Goal: Task Accomplishment & Management: Manage account settings

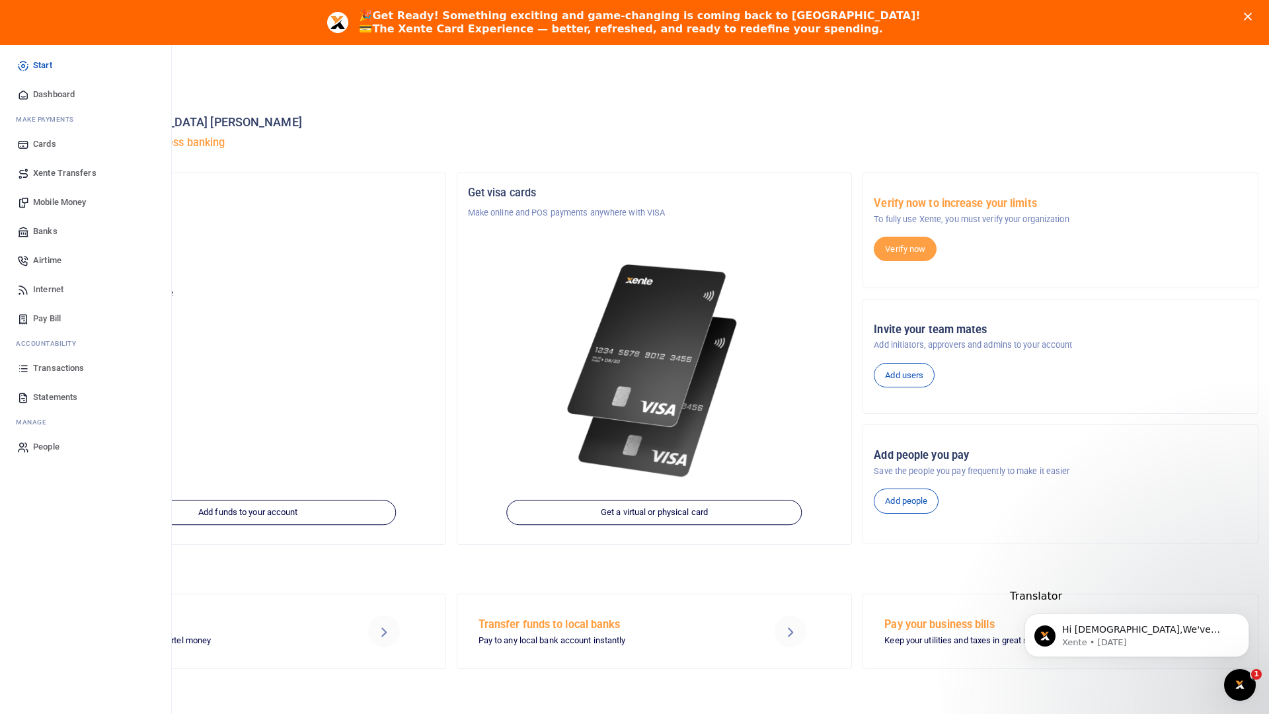
click at [40, 143] on span "Cards" at bounding box center [44, 143] width 23 height 13
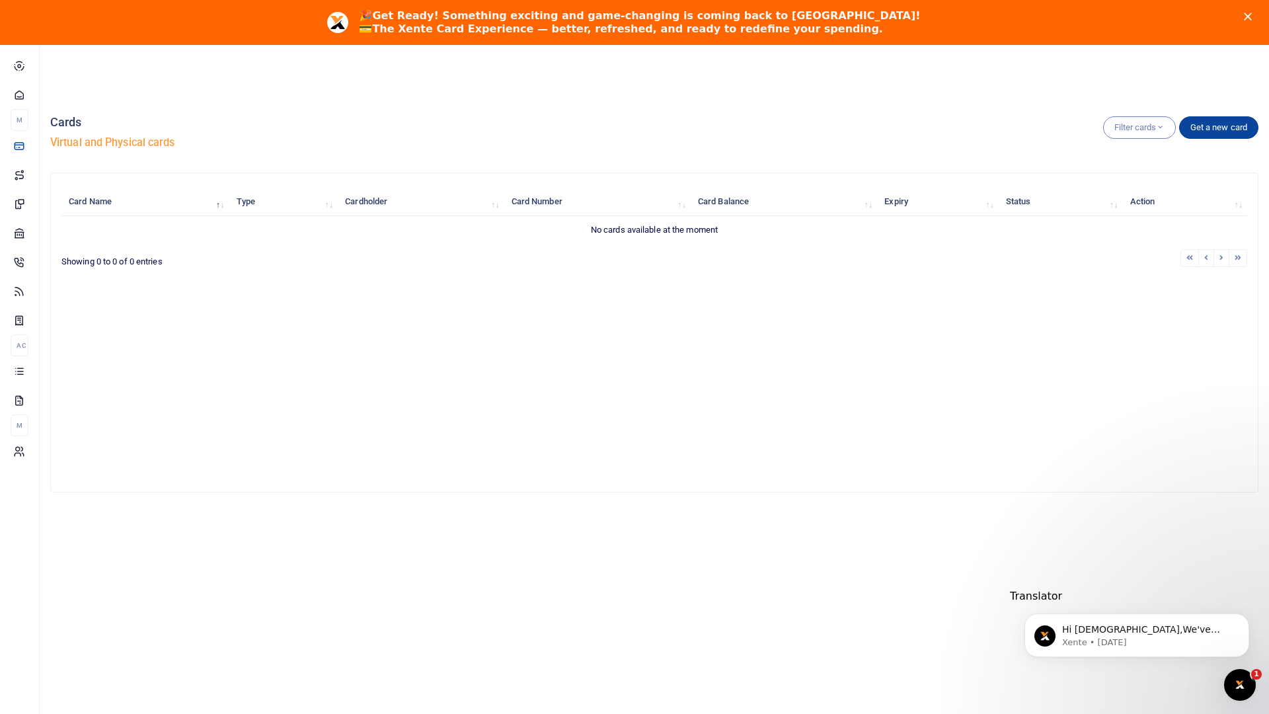
click at [1211, 116] on link "Get a new card" at bounding box center [1218, 127] width 79 height 22
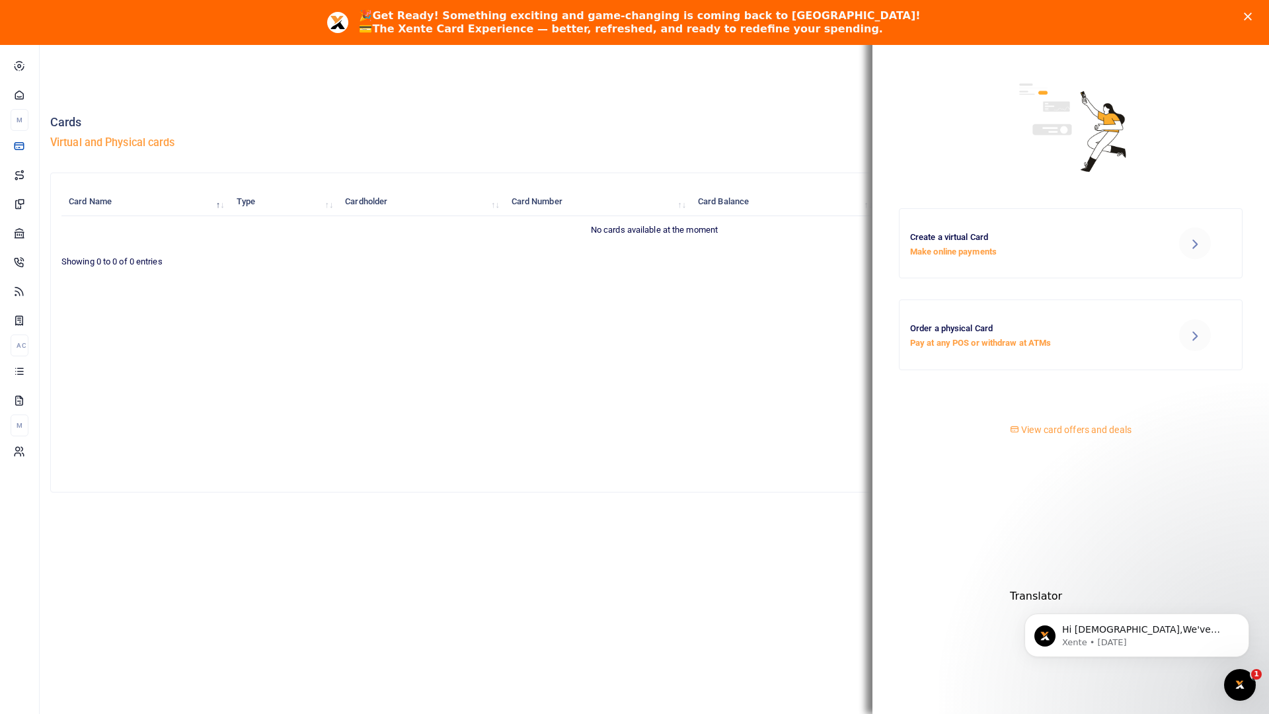
click at [642, 101] on div "Filter cards All cards Virtual cards Physical cards Active cards Blocked cards …" at bounding box center [654, 135] width 1208 height 75
click at [995, 246] on p "Make online payments" at bounding box center [1029, 253] width 237 height 14
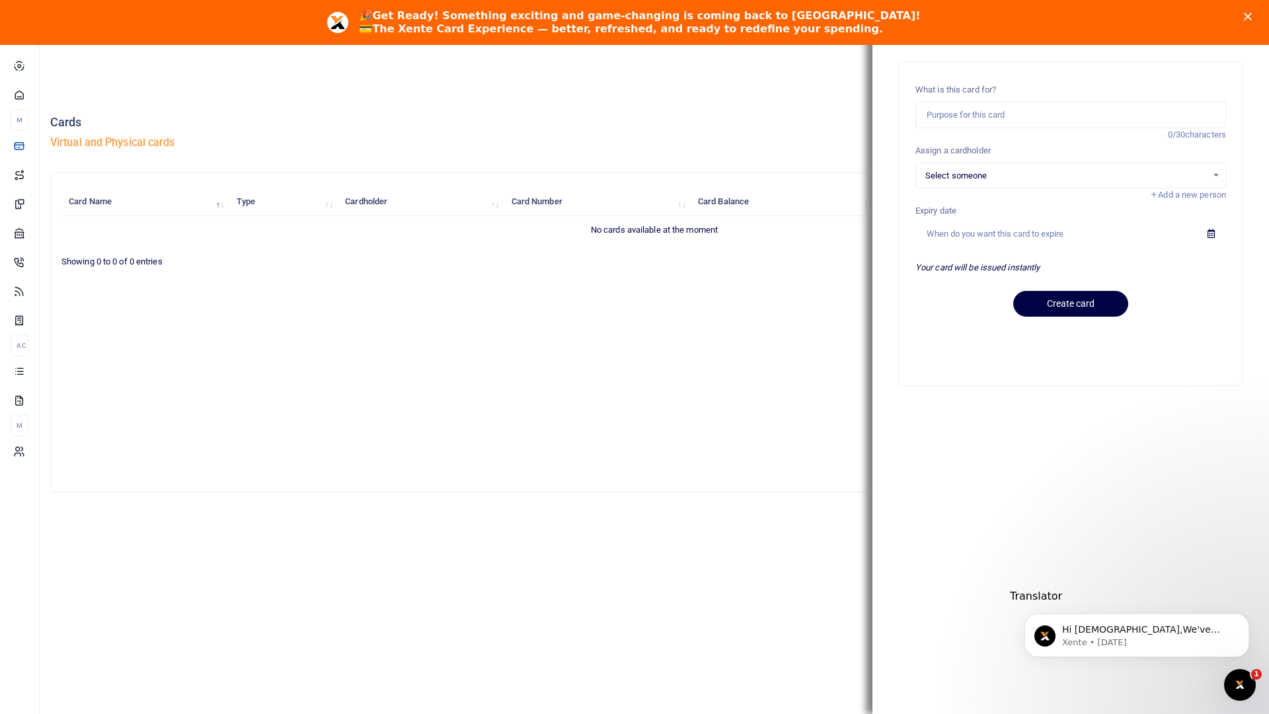
click at [1035, 178] on span "Select someone" at bounding box center [1066, 175] width 282 height 13
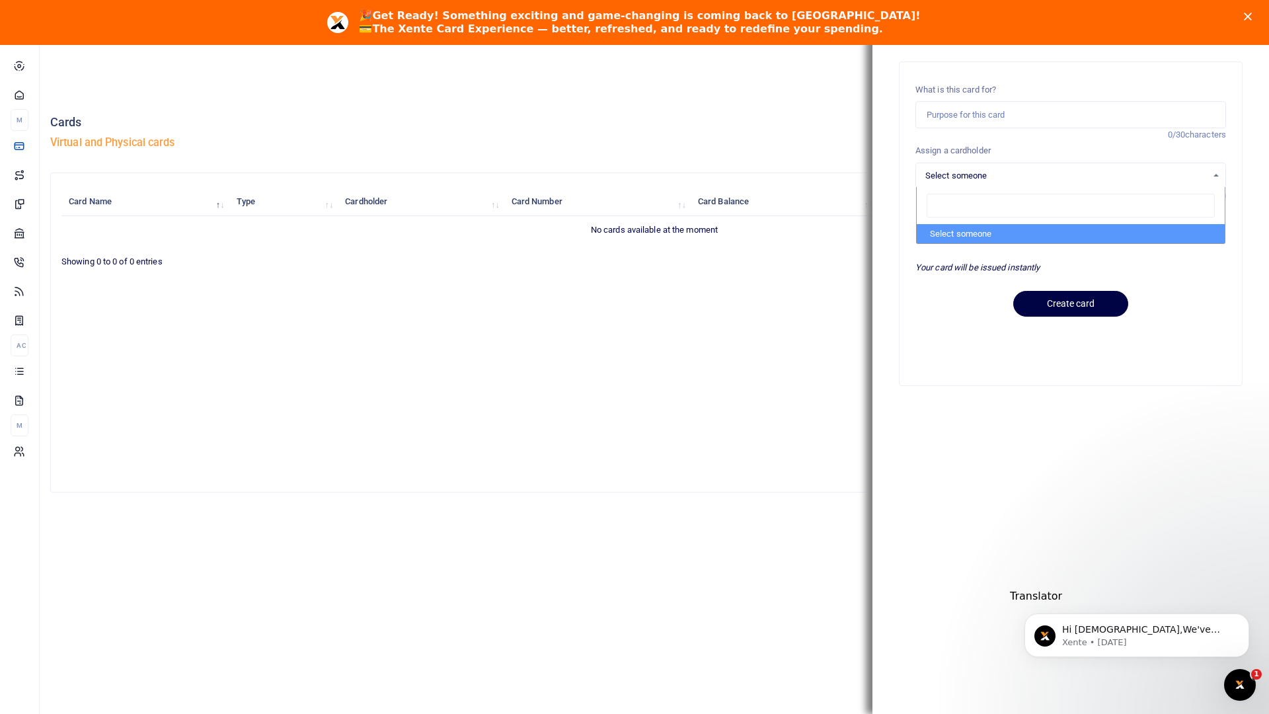
click at [1032, 174] on span "Select someone" at bounding box center [1066, 175] width 282 height 13
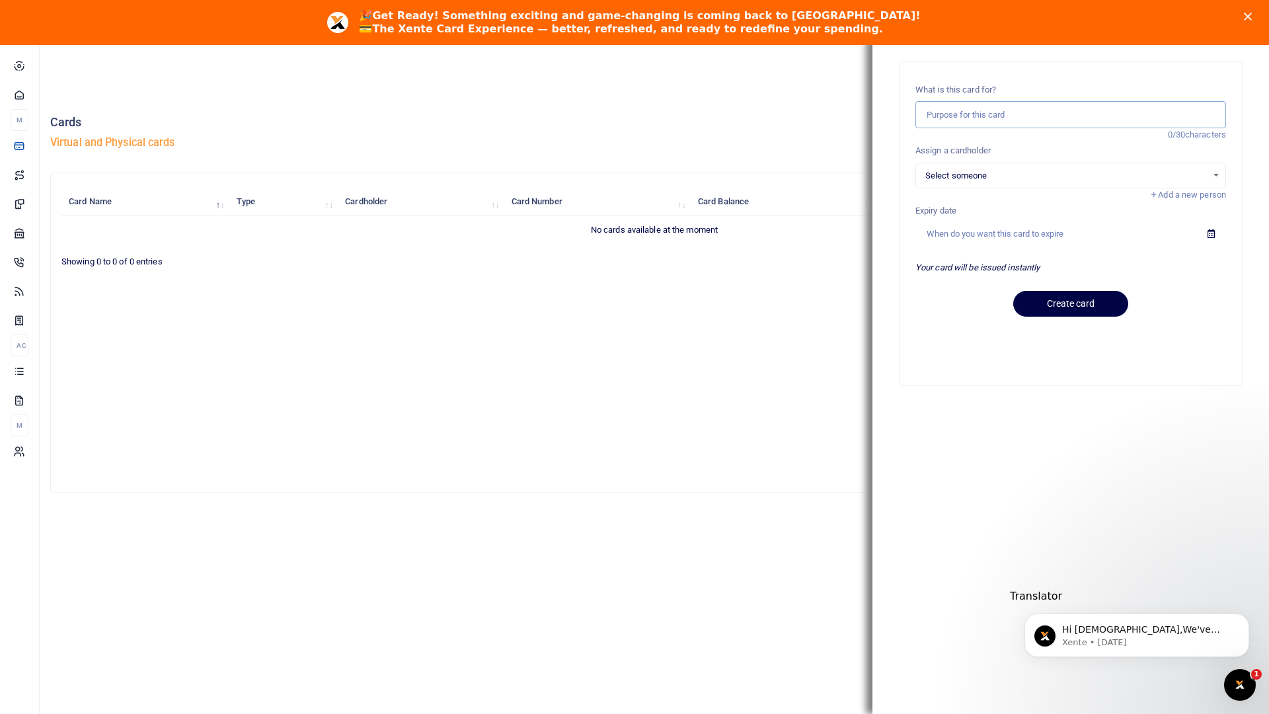
click at [1031, 116] on input "text" at bounding box center [1070, 114] width 311 height 27
type input "payments"
click at [983, 180] on span "Select someone" at bounding box center [1066, 175] width 282 height 13
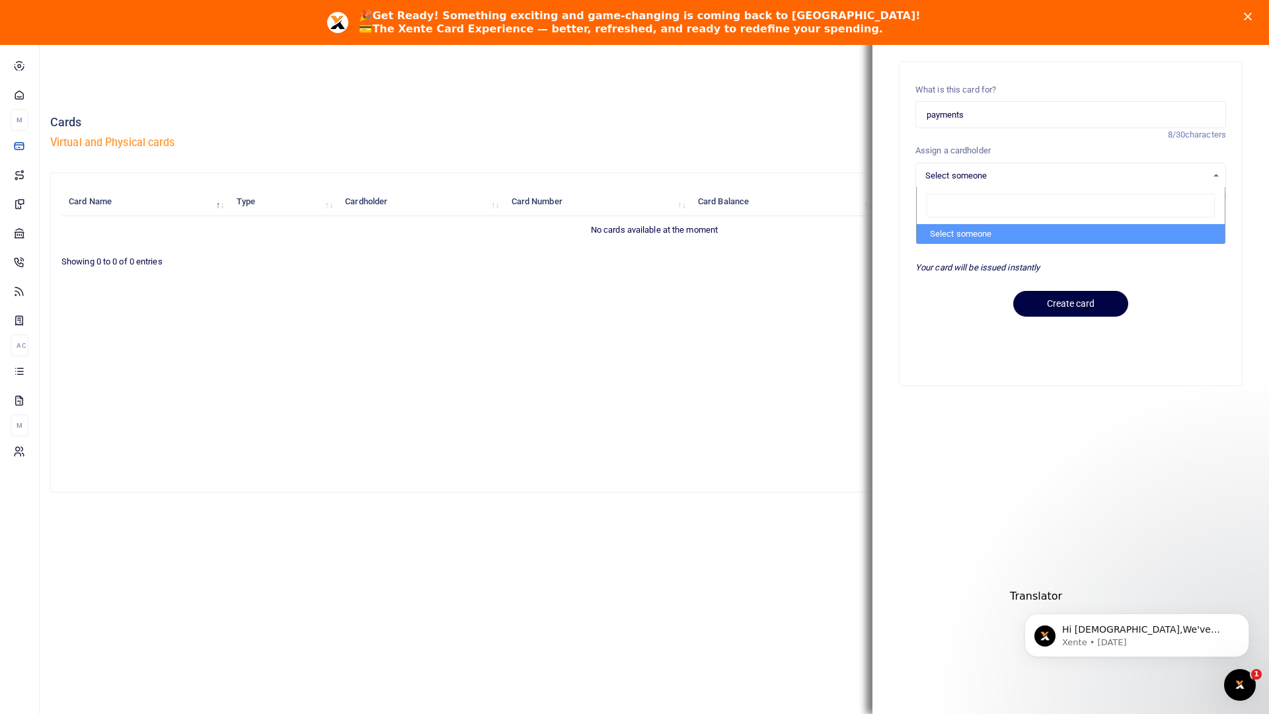
click at [955, 202] on input "search" at bounding box center [1070, 206] width 288 height 24
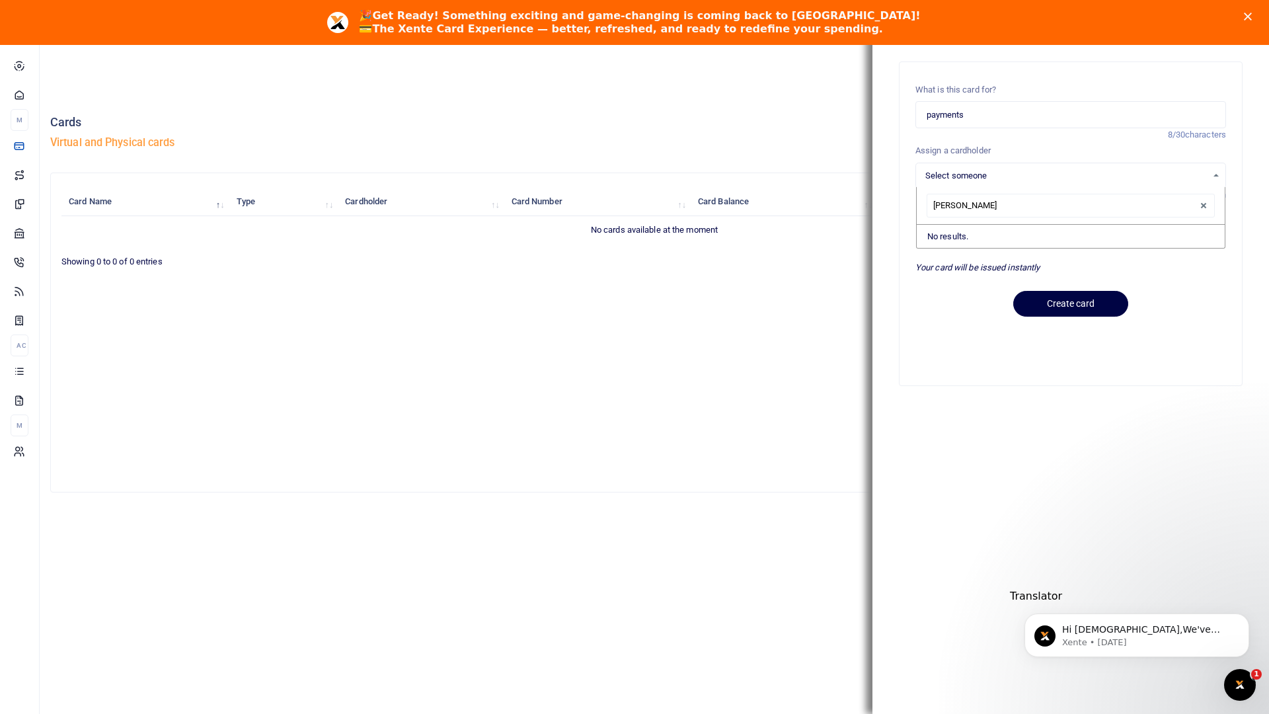
type input "john"
click at [1061, 307] on button "Create card" at bounding box center [1070, 304] width 115 height 26
click at [1174, 198] on span "Add a new person" at bounding box center [1187, 195] width 77 height 10
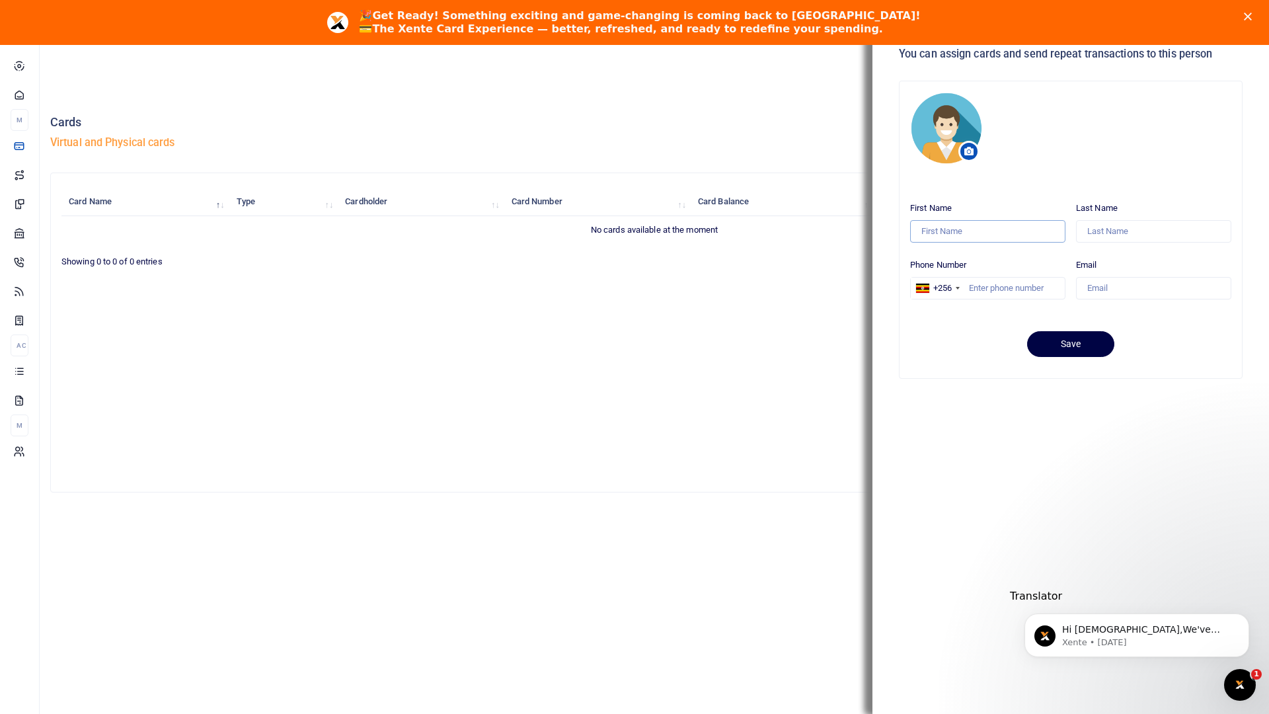
click at [925, 237] on input "First Name" at bounding box center [987, 231] width 155 height 22
click at [964, 151] on span at bounding box center [968, 151] width 21 height 21
click at [943, 225] on input "First Name" at bounding box center [987, 231] width 155 height 22
type input "john"
click at [1144, 230] on input "moses" at bounding box center [1153, 231] width 155 height 22
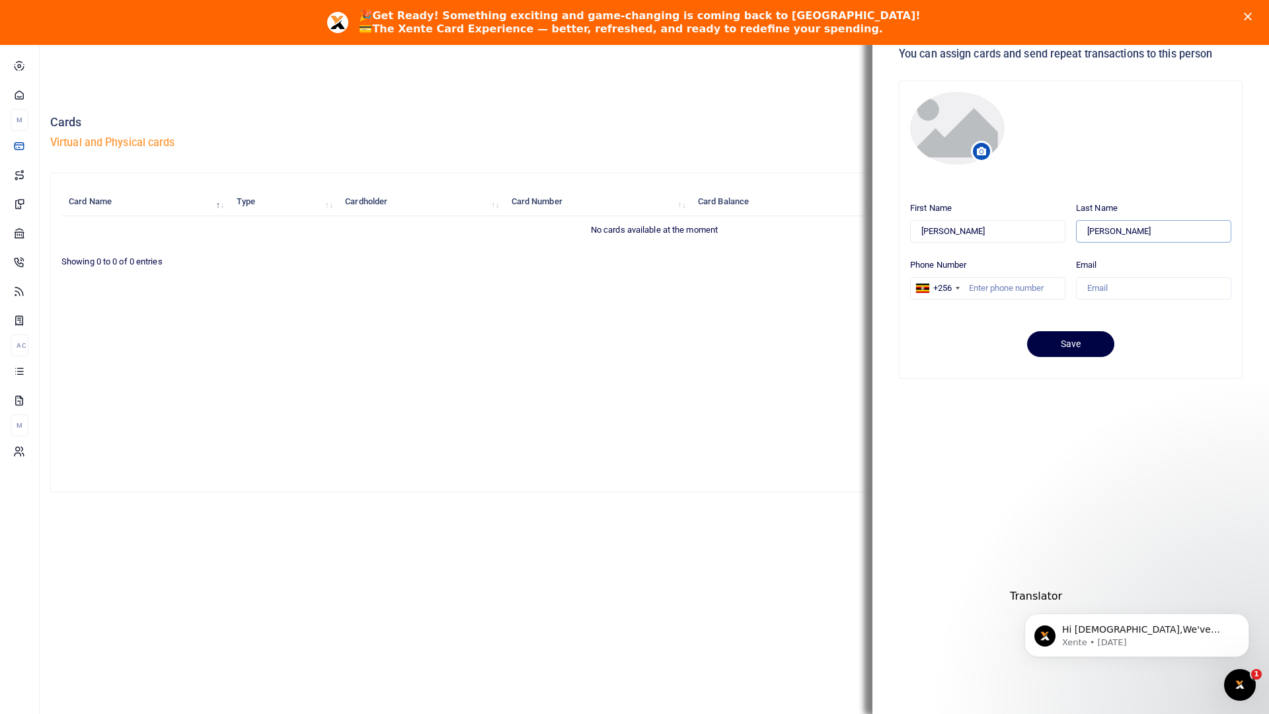
click at [1144, 230] on input "moses" at bounding box center [1153, 231] width 155 height 22
type input "mugi"
click at [1029, 283] on input "Phone Number" at bounding box center [987, 288] width 155 height 22
type input "782671625"
click at [1108, 292] on input "Email" at bounding box center [1153, 288] width 155 height 22
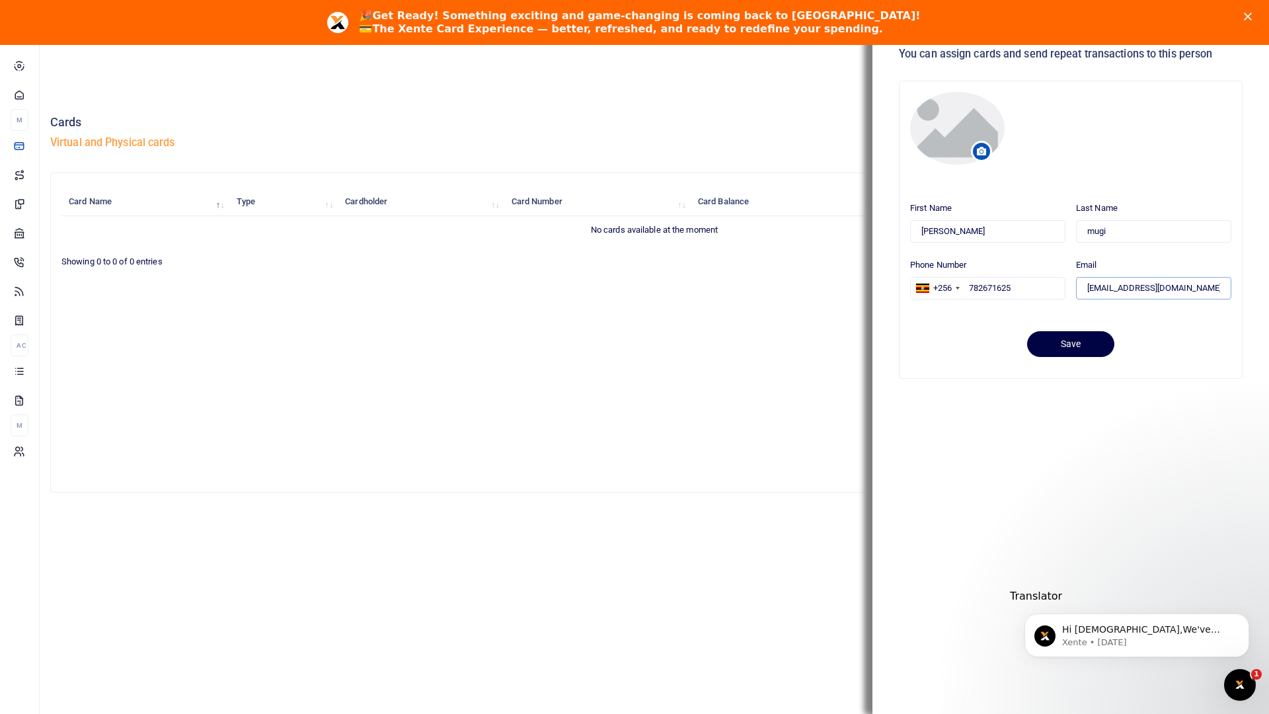
type input "mugijohn12@gmail.com"
click at [1049, 344] on button "Save" at bounding box center [1070, 344] width 87 height 26
click at [1250, 16] on icon "Close" at bounding box center [1248, 17] width 8 height 8
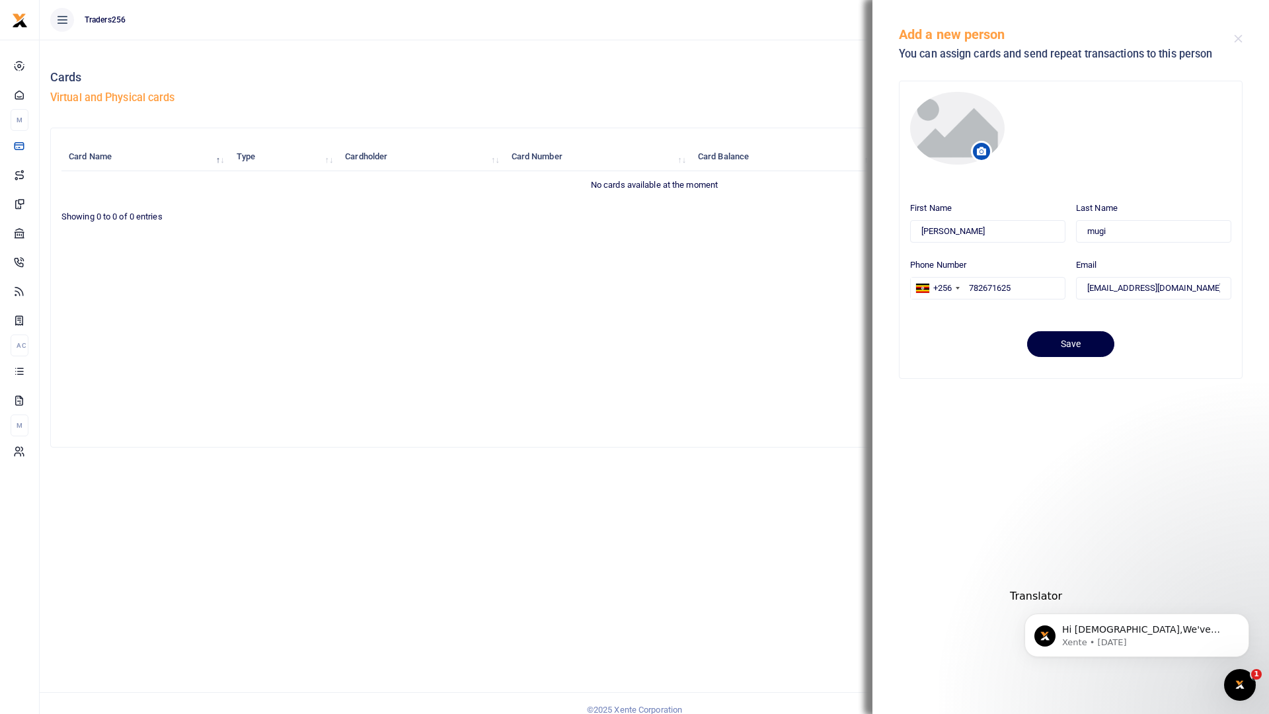
click at [981, 153] on icon at bounding box center [981, 151] width 9 height 9
click at [1081, 346] on button "Save" at bounding box center [1070, 344] width 87 height 26
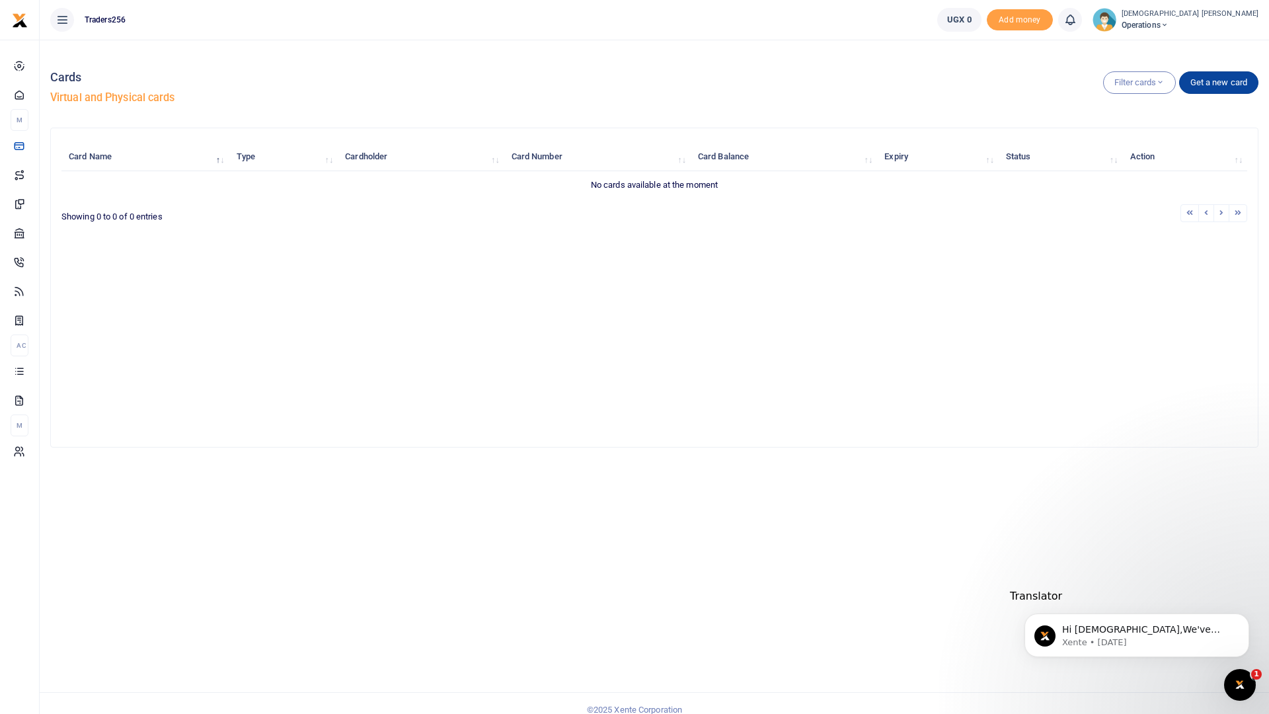
click at [1227, 73] on link "Get a new card" at bounding box center [1218, 82] width 79 height 22
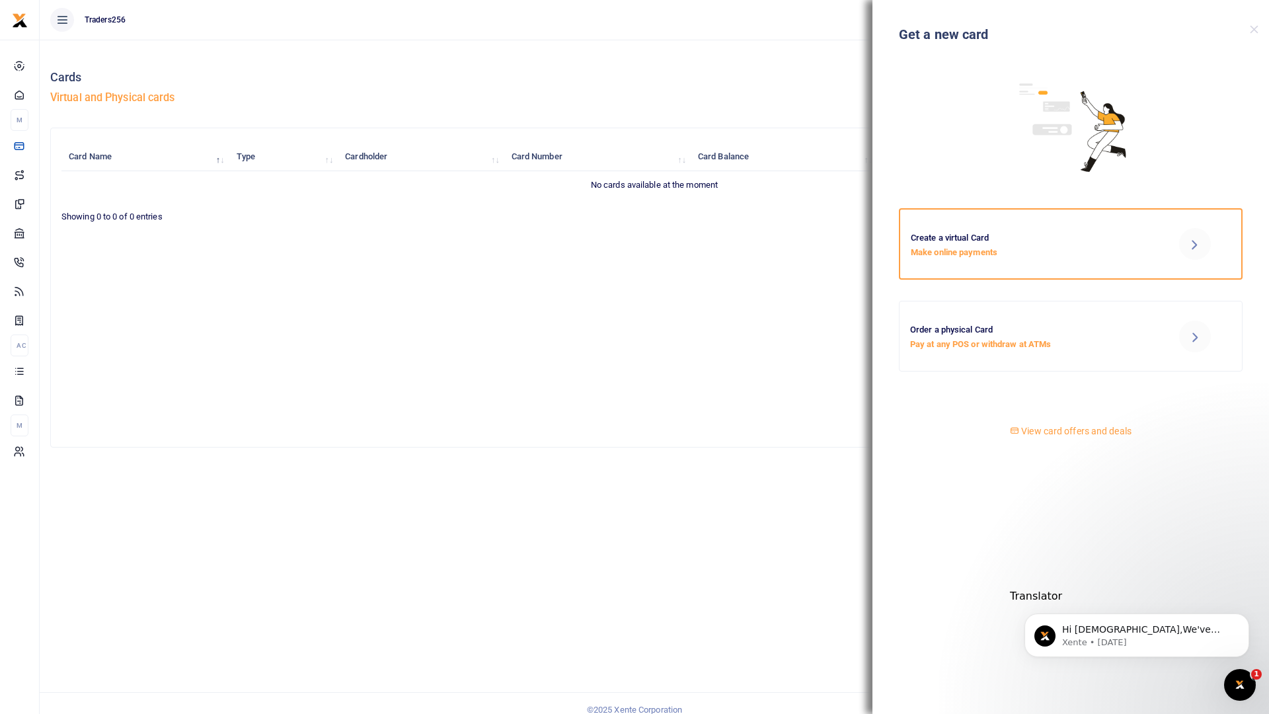
click at [1049, 236] on h6 "Create a virtual Card" at bounding box center [1029, 238] width 237 height 11
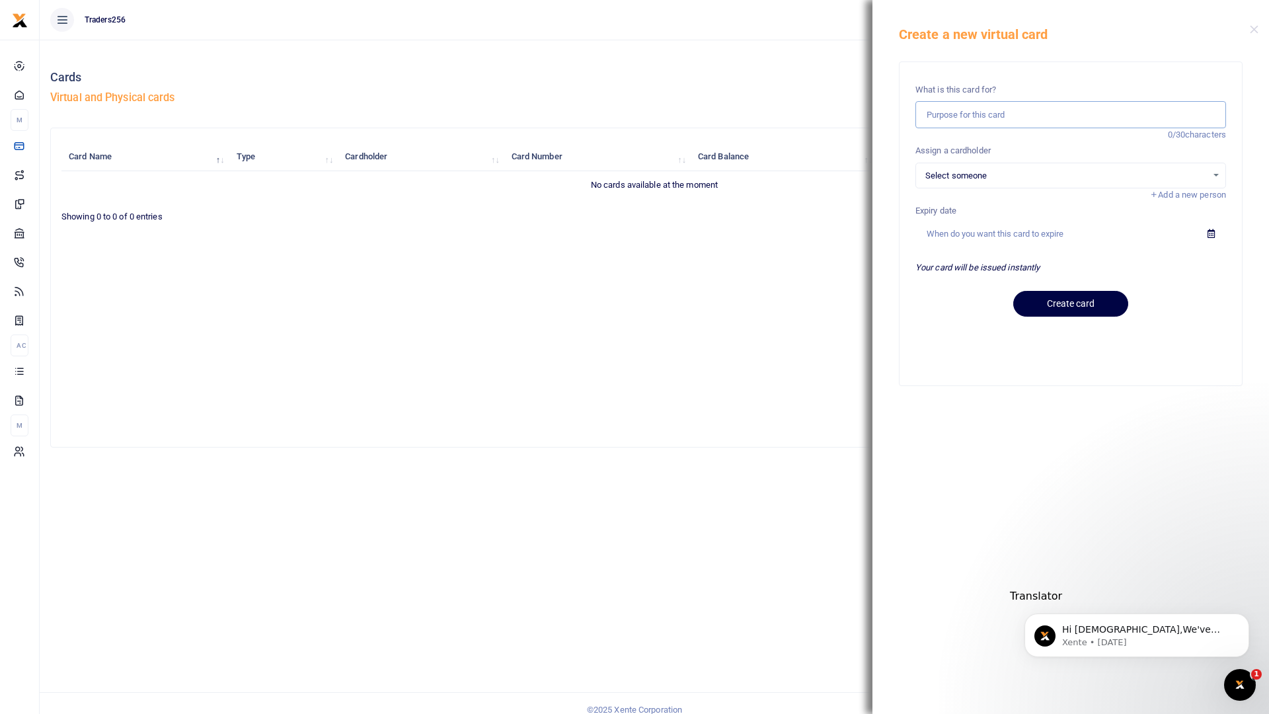
click at [1032, 120] on input "text" at bounding box center [1070, 114] width 311 height 27
click at [1249, 28] on h5 "Create a new virtual card" at bounding box center [1074, 34] width 351 height 16
click at [1255, 25] on button "Close" at bounding box center [1254, 29] width 9 height 9
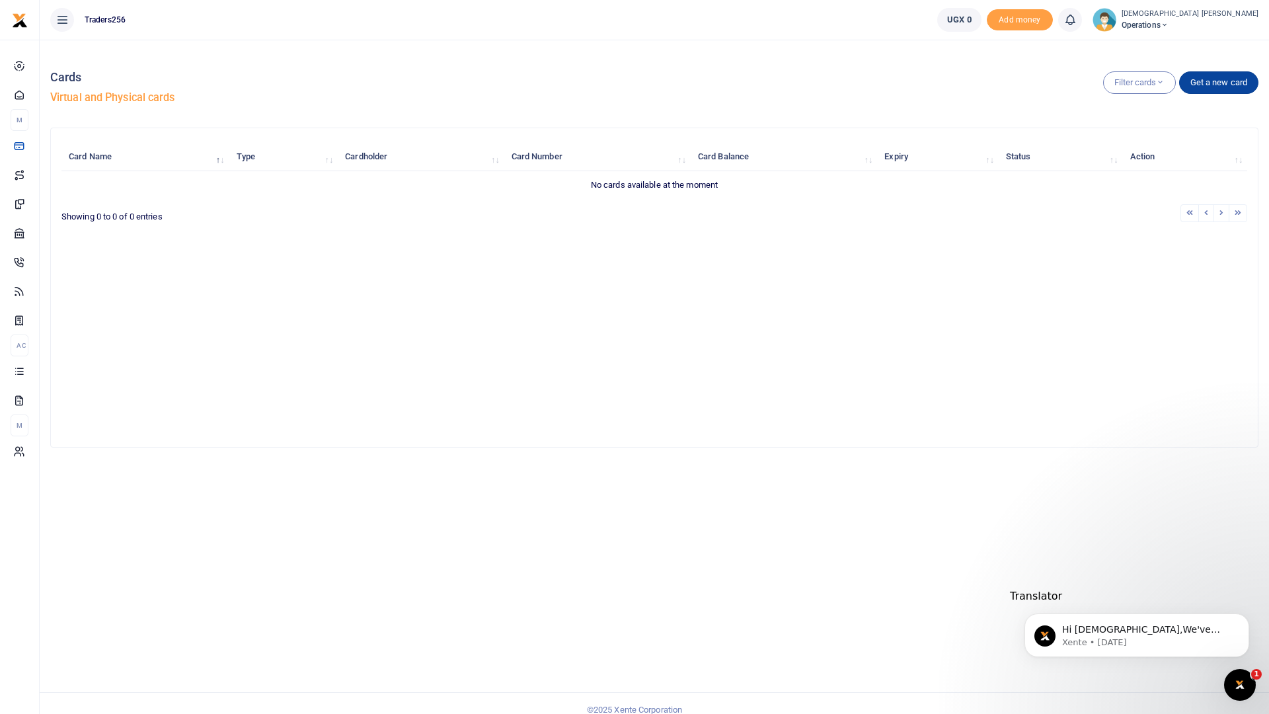
click at [1202, 77] on link "Get a new card" at bounding box center [1218, 82] width 79 height 22
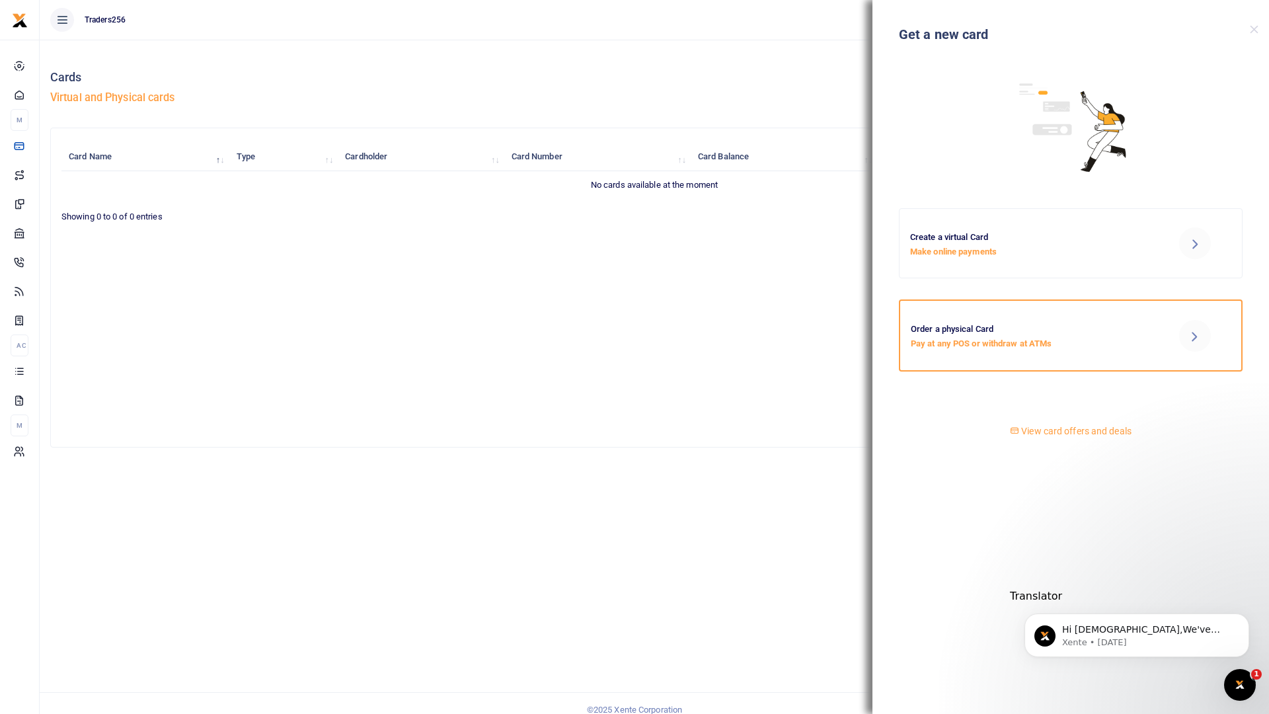
click at [983, 345] on p "Pay at any POS or withdraw at ATMs" at bounding box center [1029, 344] width 237 height 14
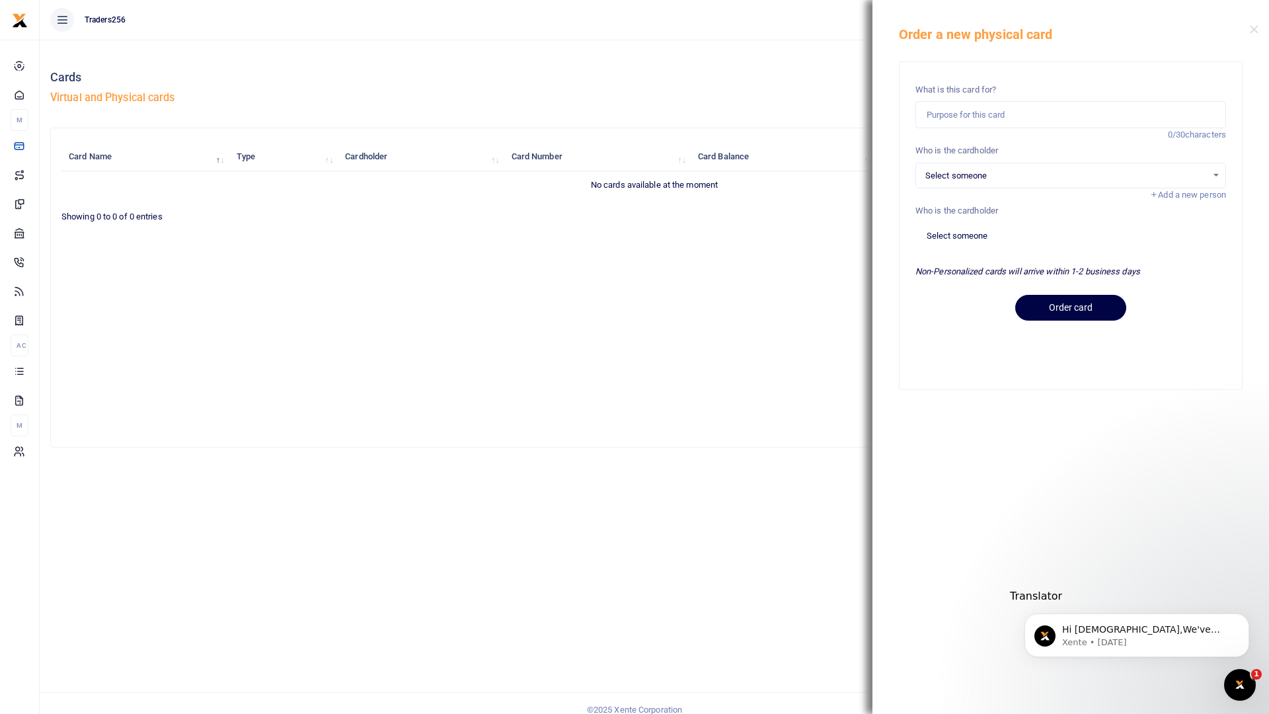
click at [1195, 198] on span "Add a new person" at bounding box center [1187, 195] width 77 height 10
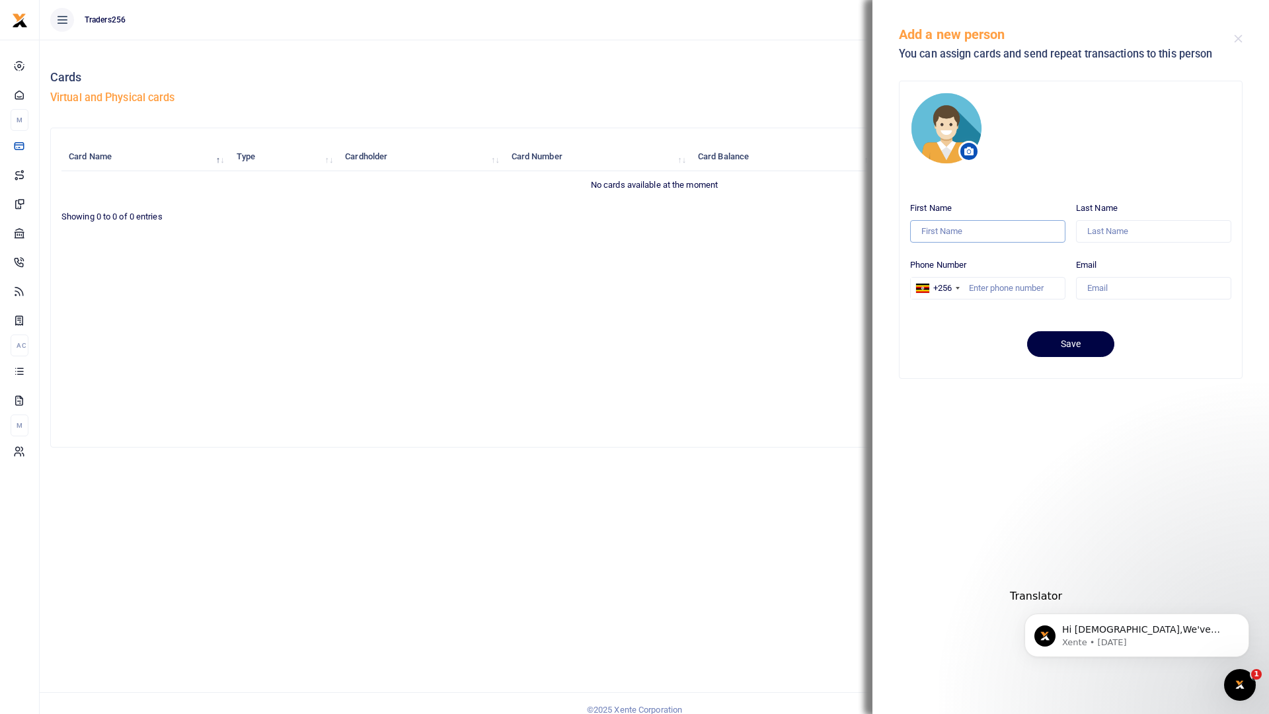
click at [961, 230] on input "First Name" at bounding box center [987, 231] width 155 height 22
type input "john"
type input "mugi"
click at [1020, 285] on input "Phone Number" at bounding box center [987, 288] width 155 height 22
type input "782561762"
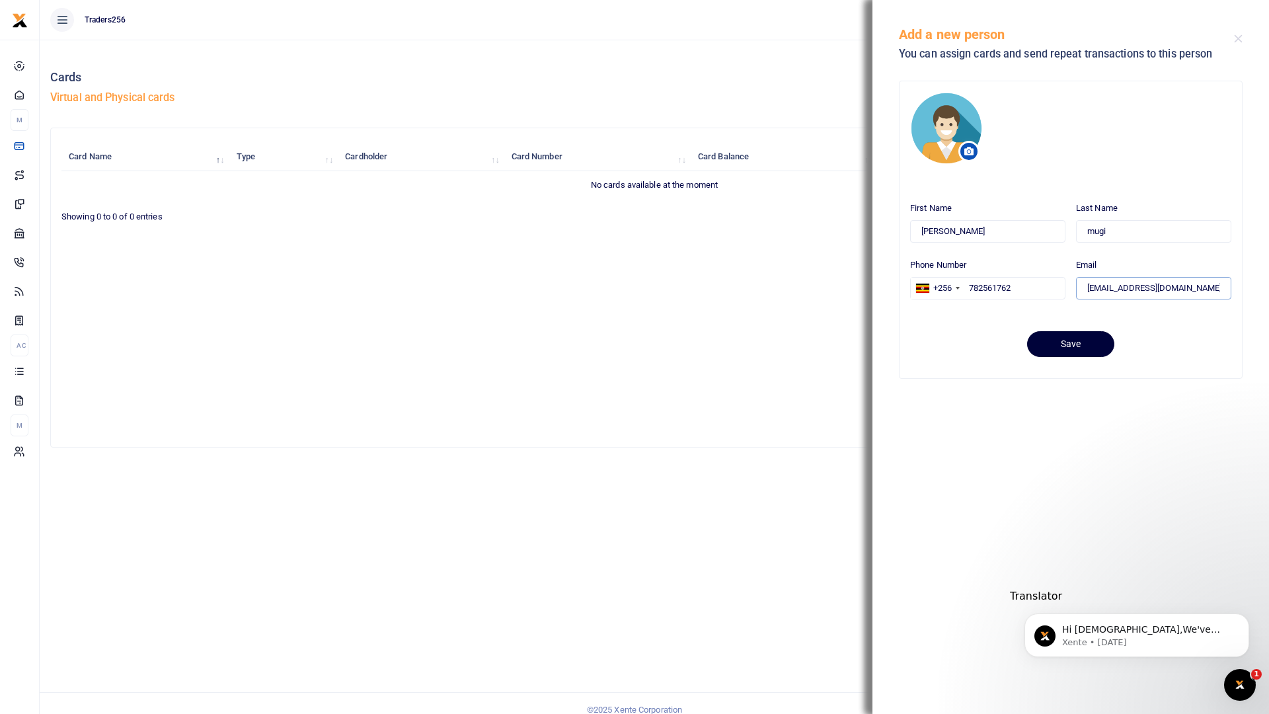
type input "mugijohn12@gmail.com"
click at [1075, 342] on button "Save" at bounding box center [1070, 344] width 87 height 26
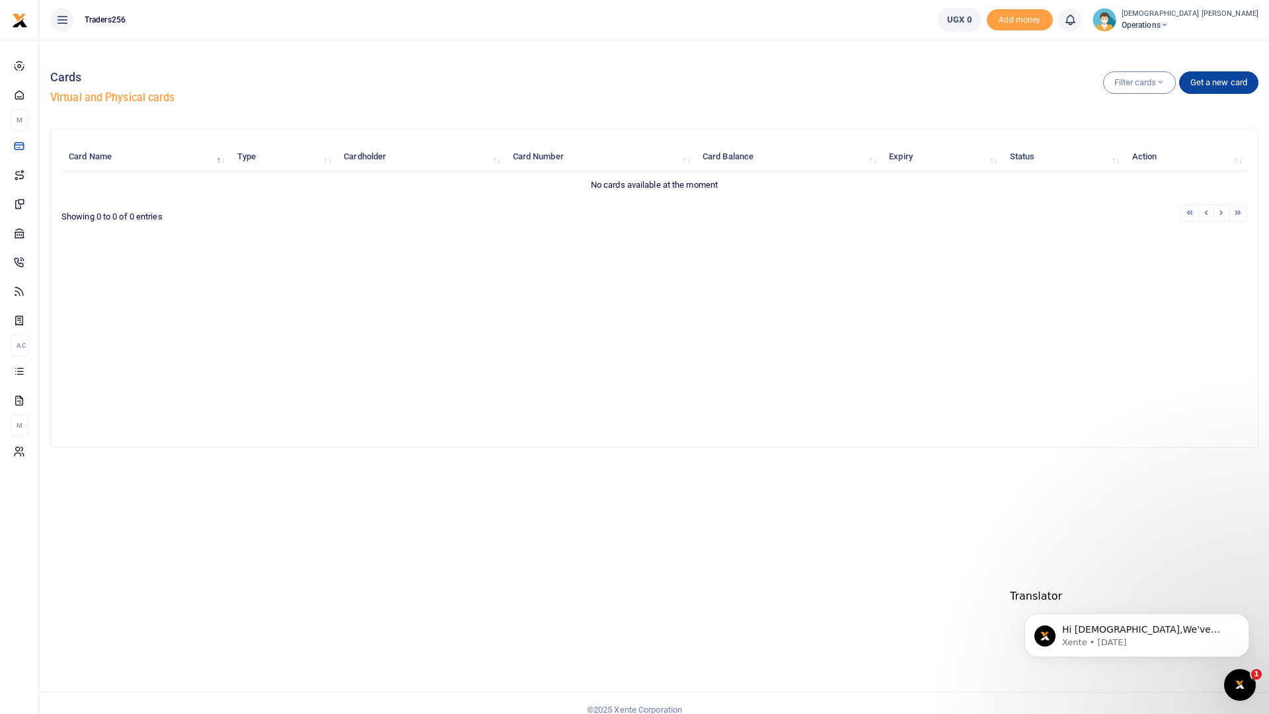
click at [1235, 78] on link "Get a new card" at bounding box center [1218, 82] width 79 height 22
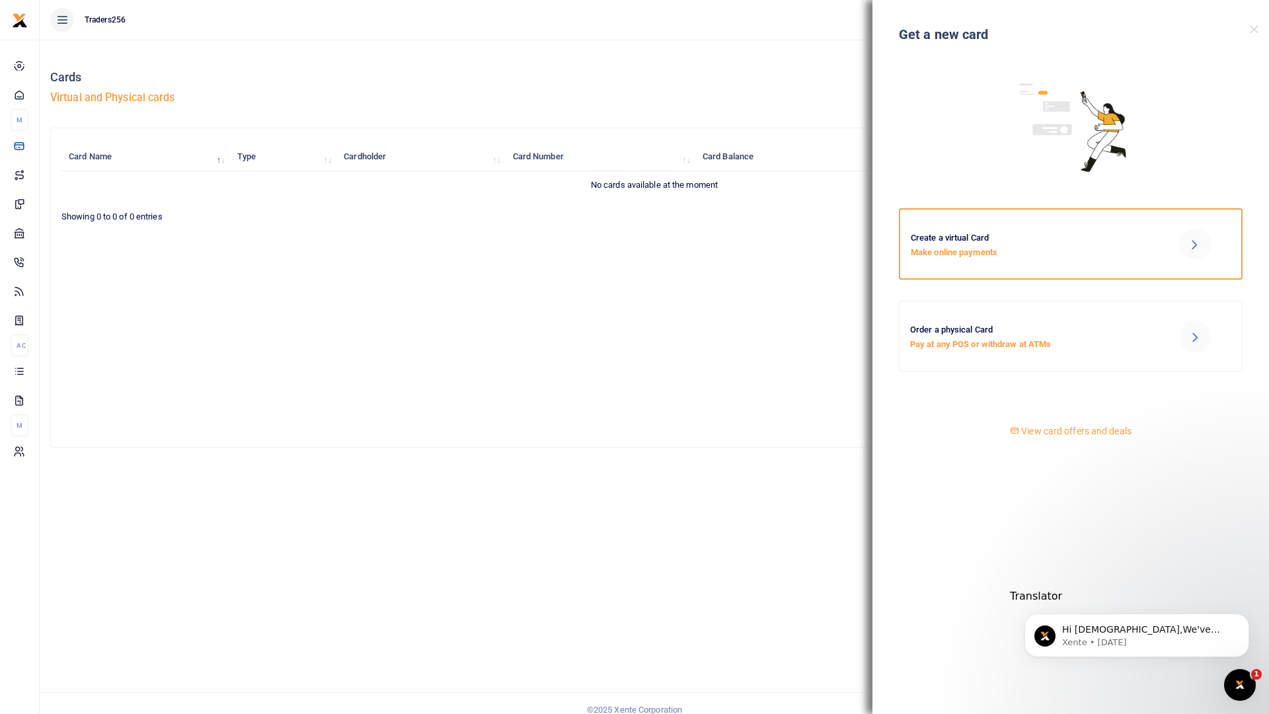
click at [1008, 256] on p "Make online payments" at bounding box center [1029, 253] width 237 height 14
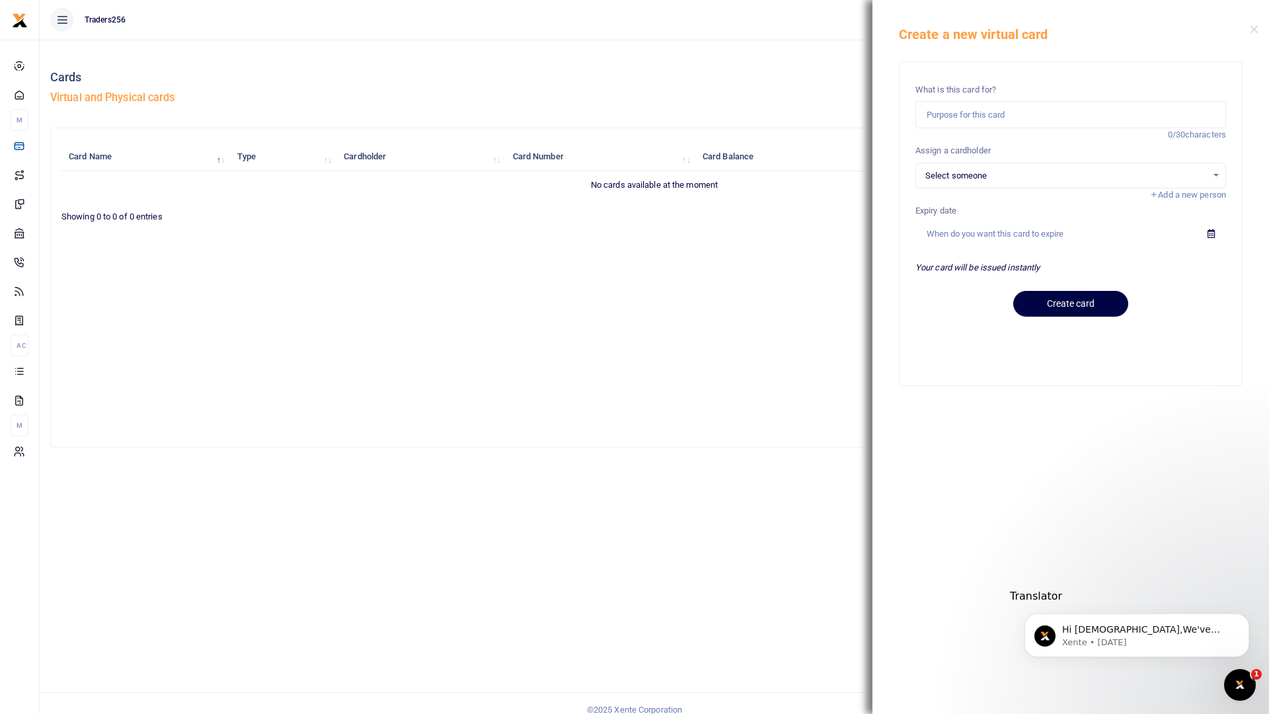
click at [1001, 167] on div "Select someone Select an option... Select someone John Mugi" at bounding box center [1070, 176] width 311 height 26
click at [995, 178] on span "Select someone" at bounding box center [1066, 175] width 282 height 13
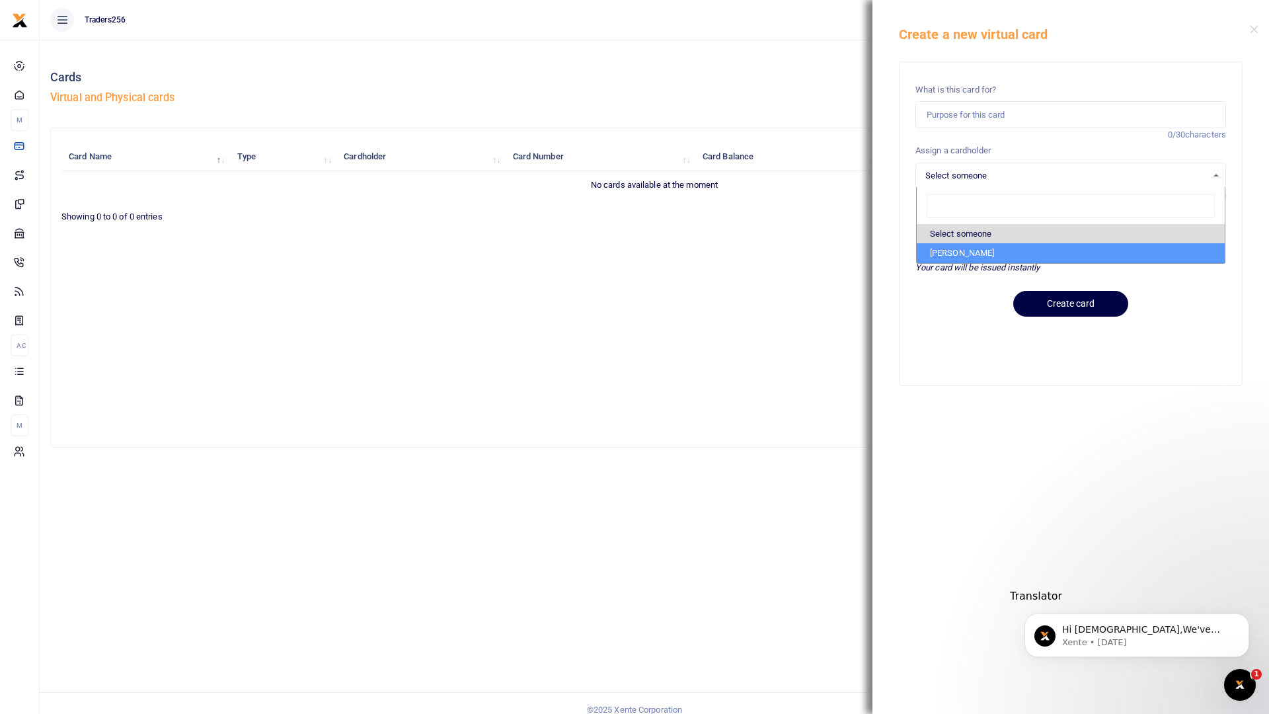
click at [957, 257] on li "John Mugi" at bounding box center [1071, 253] width 308 height 20
select select "13938"
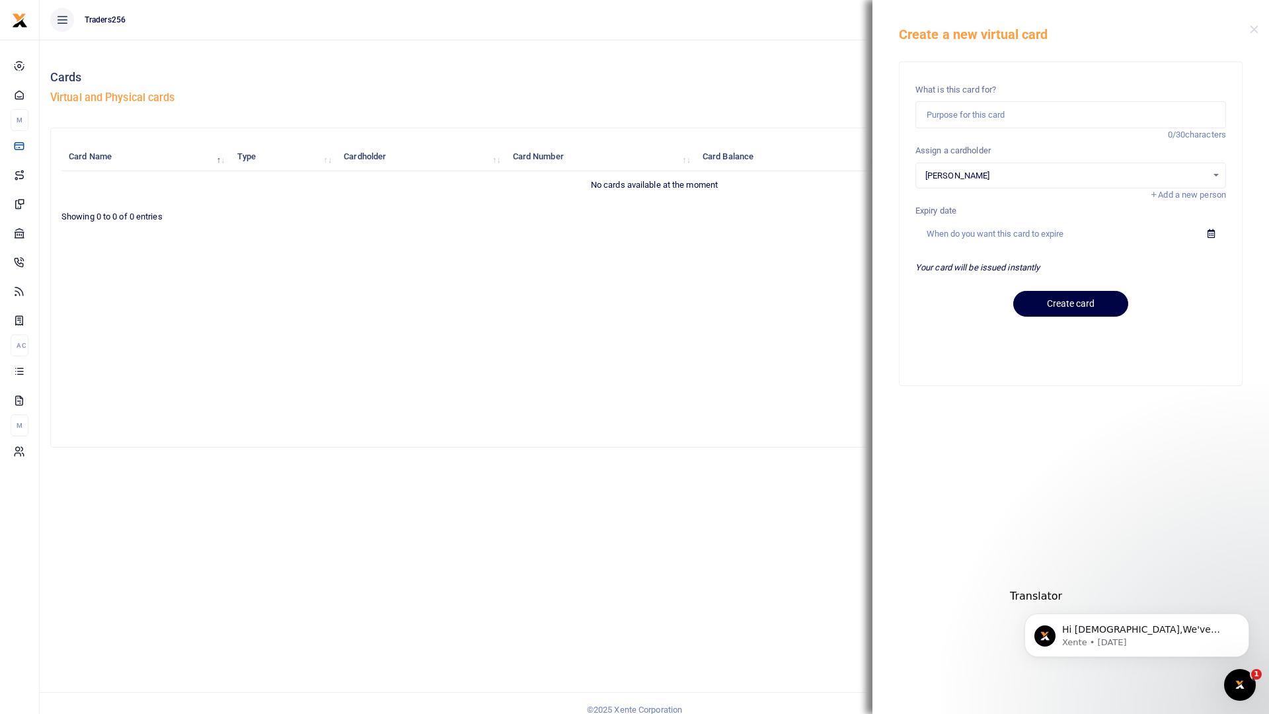
click at [689, 284] on div "Card Name Type Cardholder Card Number Card Balance Expiry Status Action No card…" at bounding box center [654, 287] width 1186 height 297
click at [1253, 29] on button "Close" at bounding box center [1254, 29] width 9 height 9
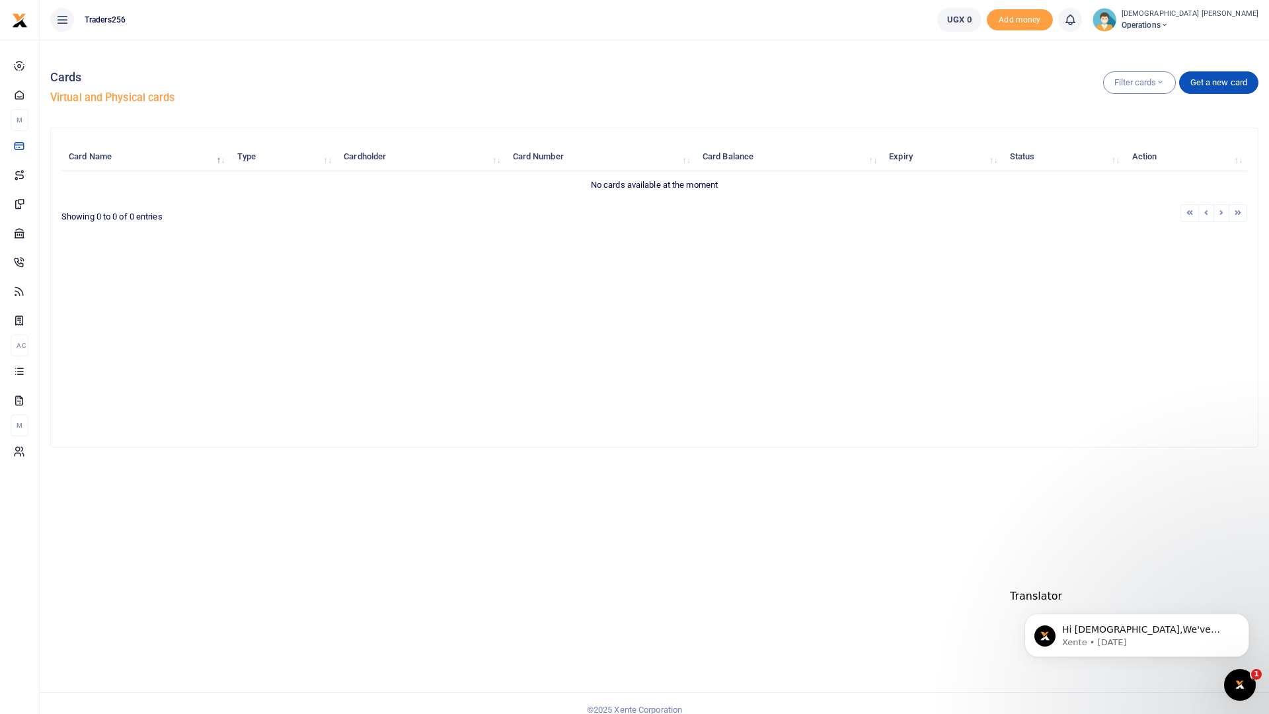
click at [1242, 29] on span "Operations" at bounding box center [1189, 25] width 137 height 12
click at [1166, 53] on link "My profile" at bounding box center [1108, 48] width 116 height 19
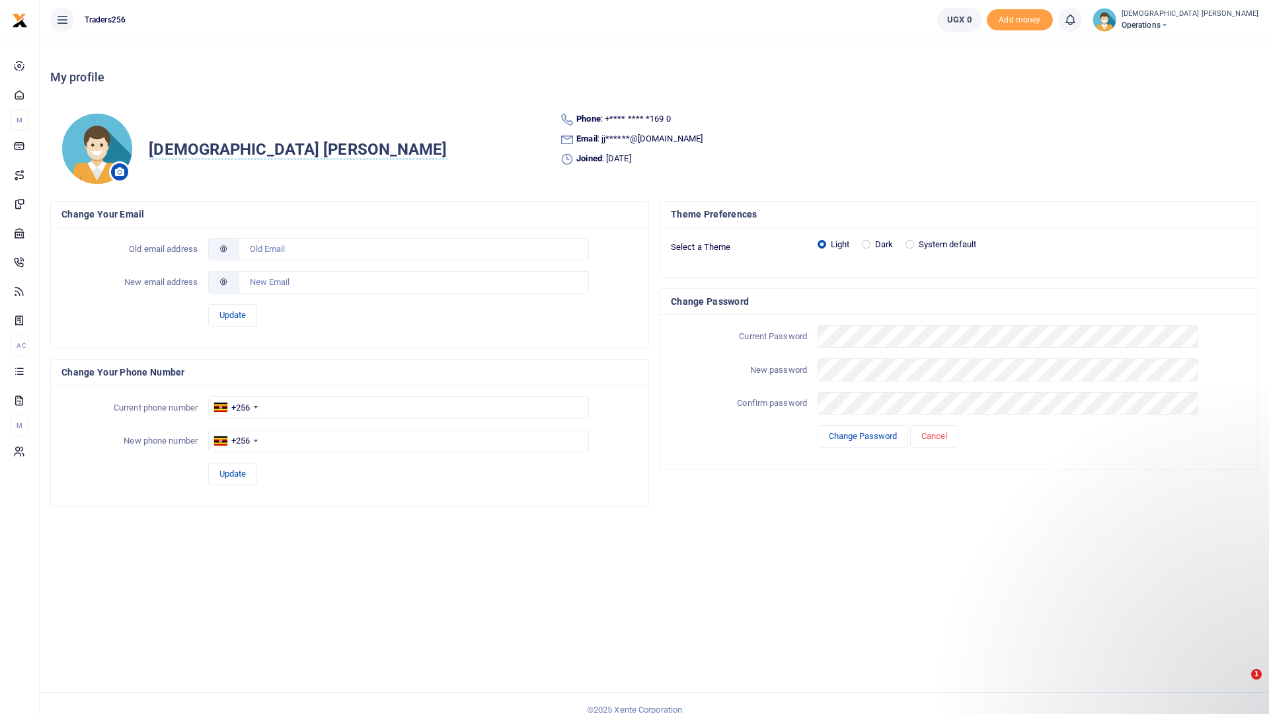
click at [428, 102] on div "Male John Phone : +**** **** *169 0 Email : jj******@gmail.com Joined : 16th Ju…" at bounding box center [654, 149] width 1208 height 94
click at [117, 167] on icon at bounding box center [119, 171] width 9 height 9
click at [119, 167] on icon at bounding box center [119, 171] width 9 height 9
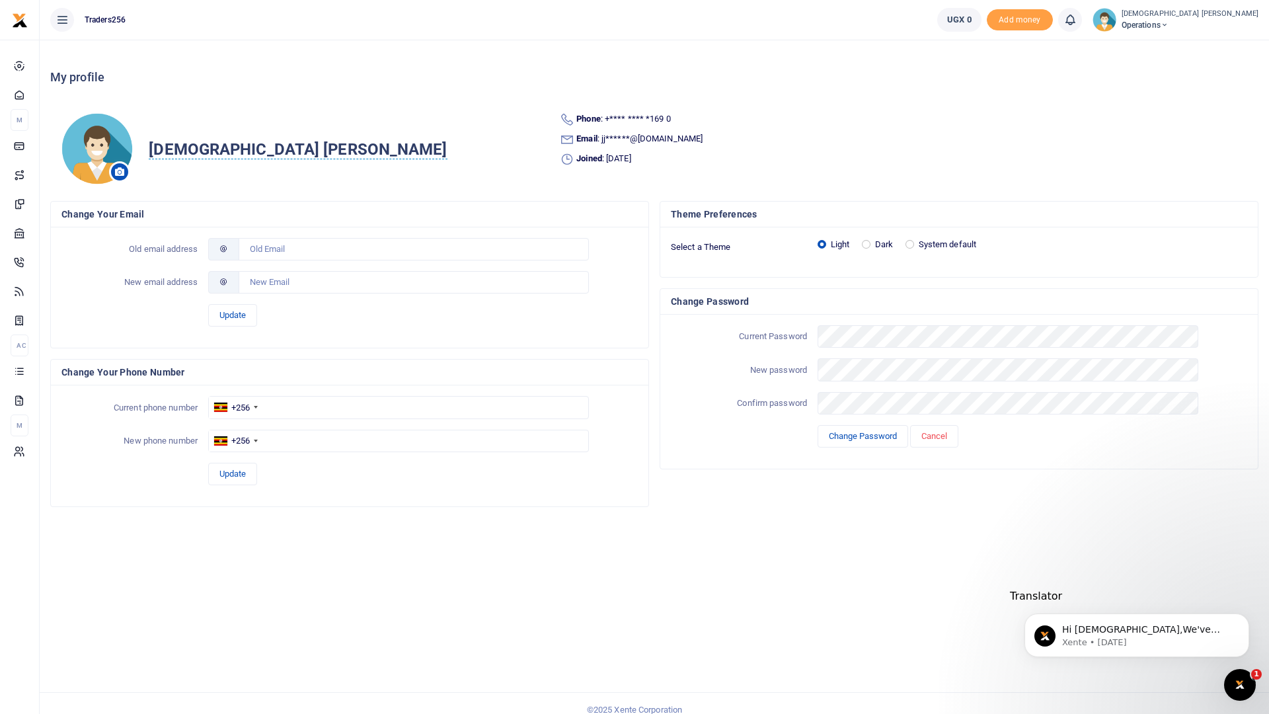
click at [119, 167] on icon at bounding box center [119, 171] width 9 height 9
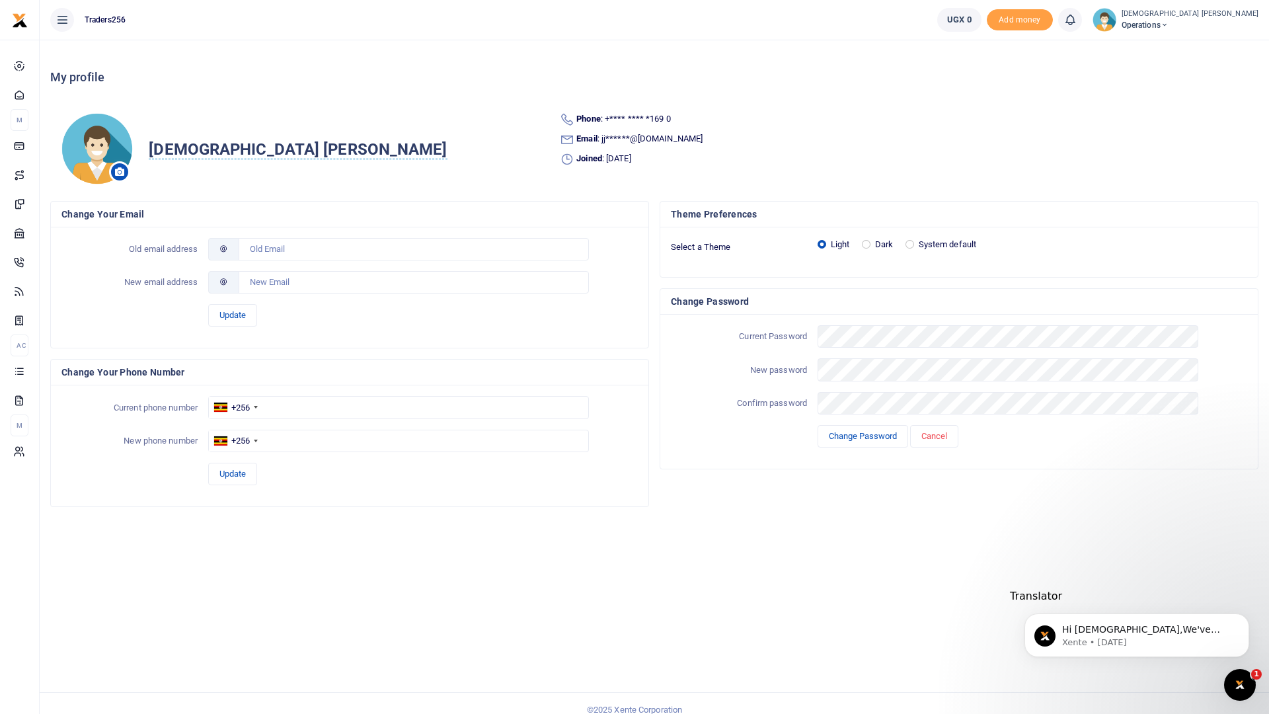
click at [119, 167] on icon at bounding box center [119, 171] width 9 height 9
click at [315, 241] on input "text" at bounding box center [414, 249] width 350 height 22
type input "jjonah697@gmail.com"
click at [299, 276] on input "text" at bounding box center [414, 282] width 350 height 22
type input "jjonah698@gmail.com"
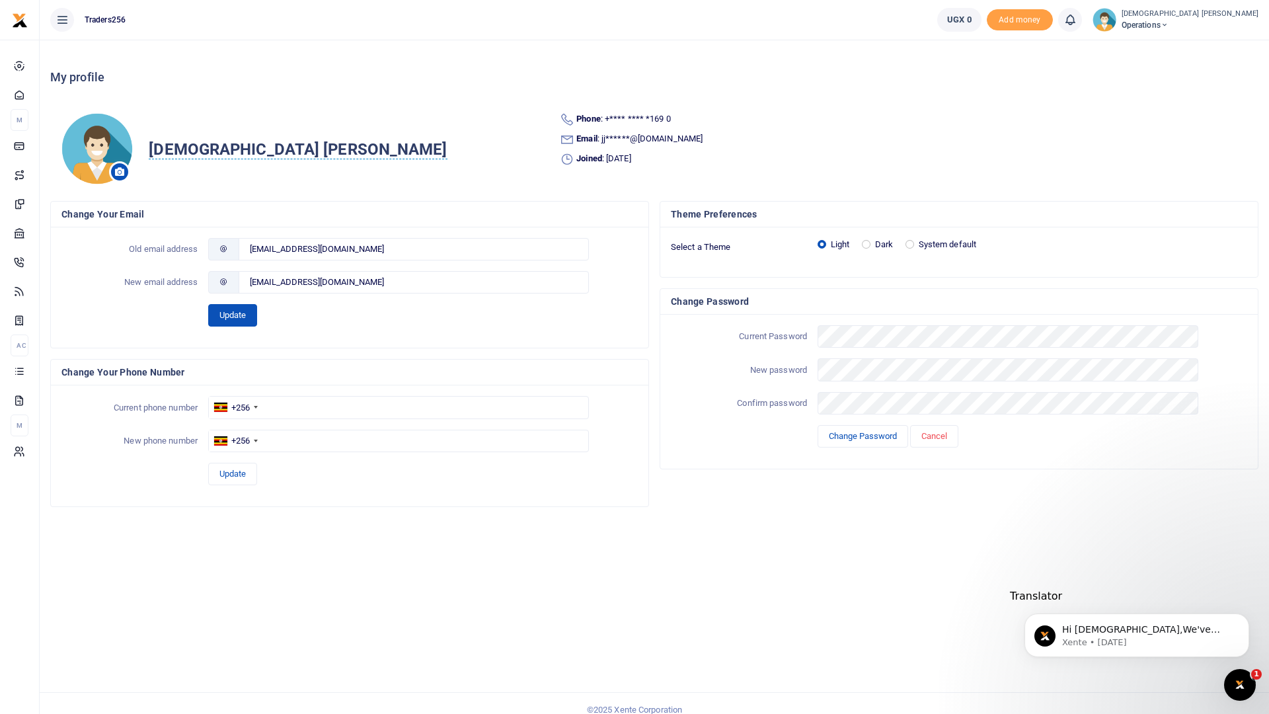
click at [234, 304] on button "Update" at bounding box center [232, 315] width 49 height 22
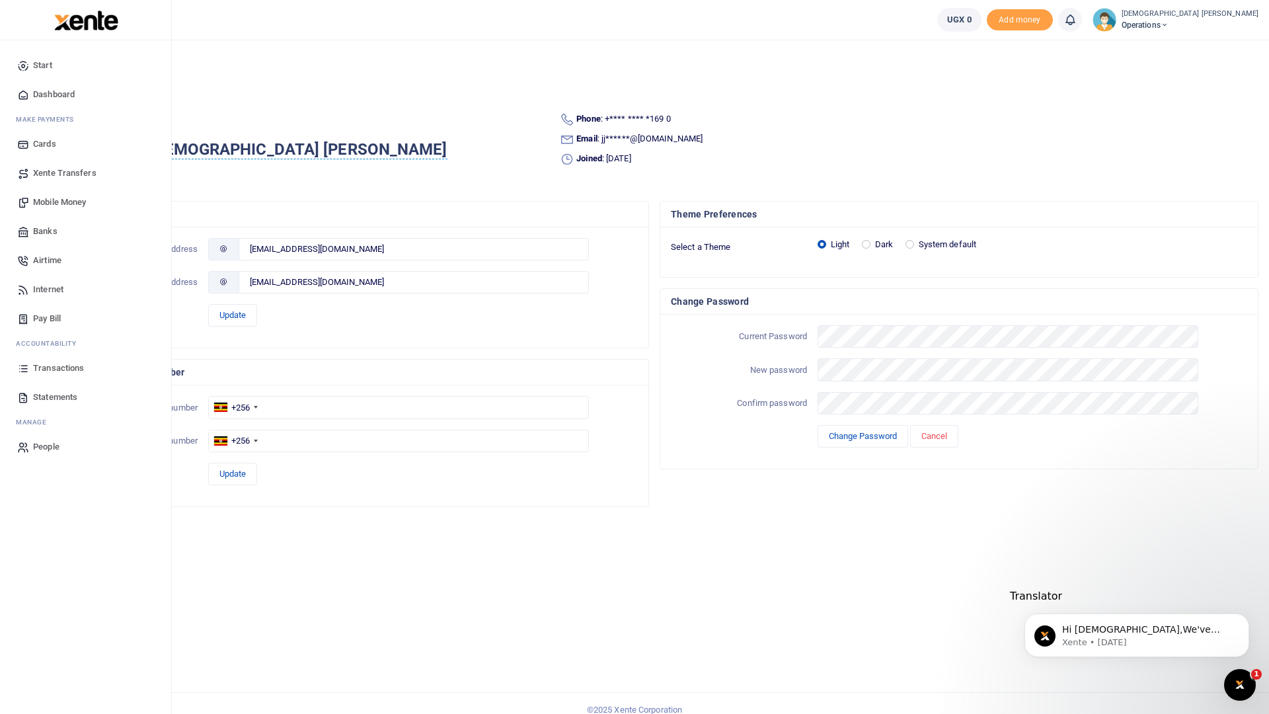
click at [48, 142] on span "Cards" at bounding box center [44, 143] width 23 height 13
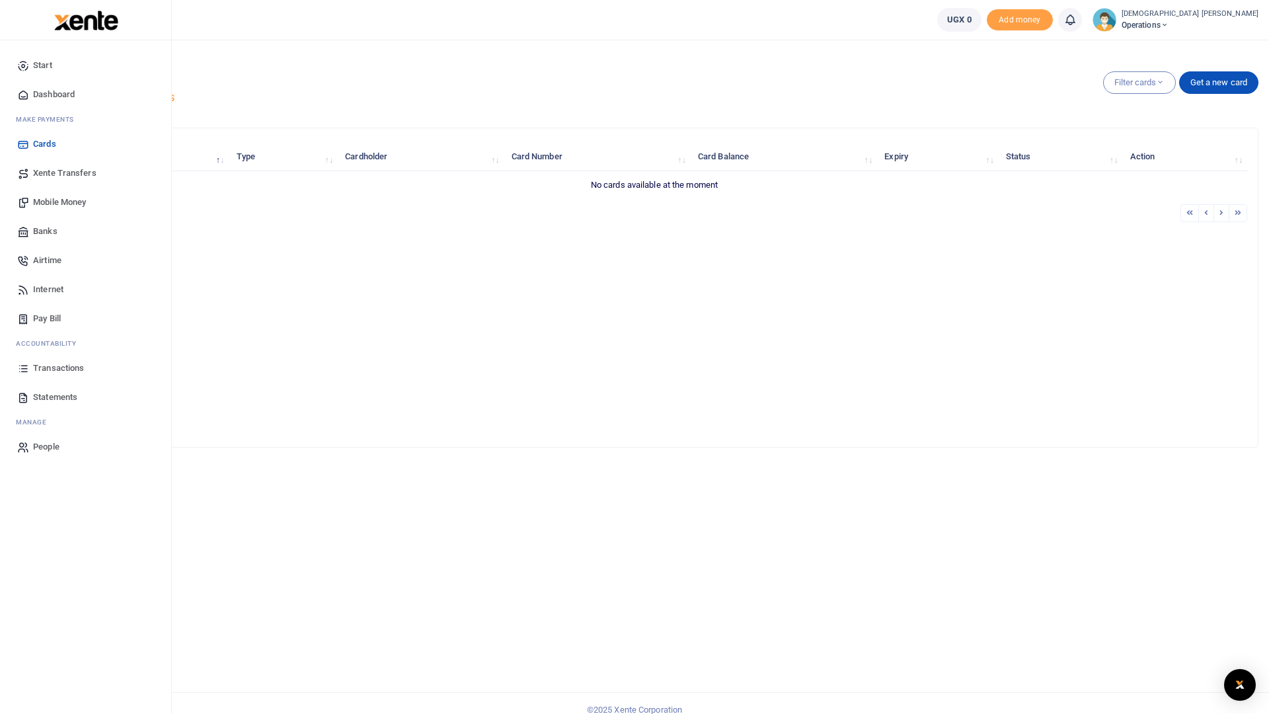
click at [67, 174] on span "Xente Transfers" at bounding box center [64, 173] width 63 height 13
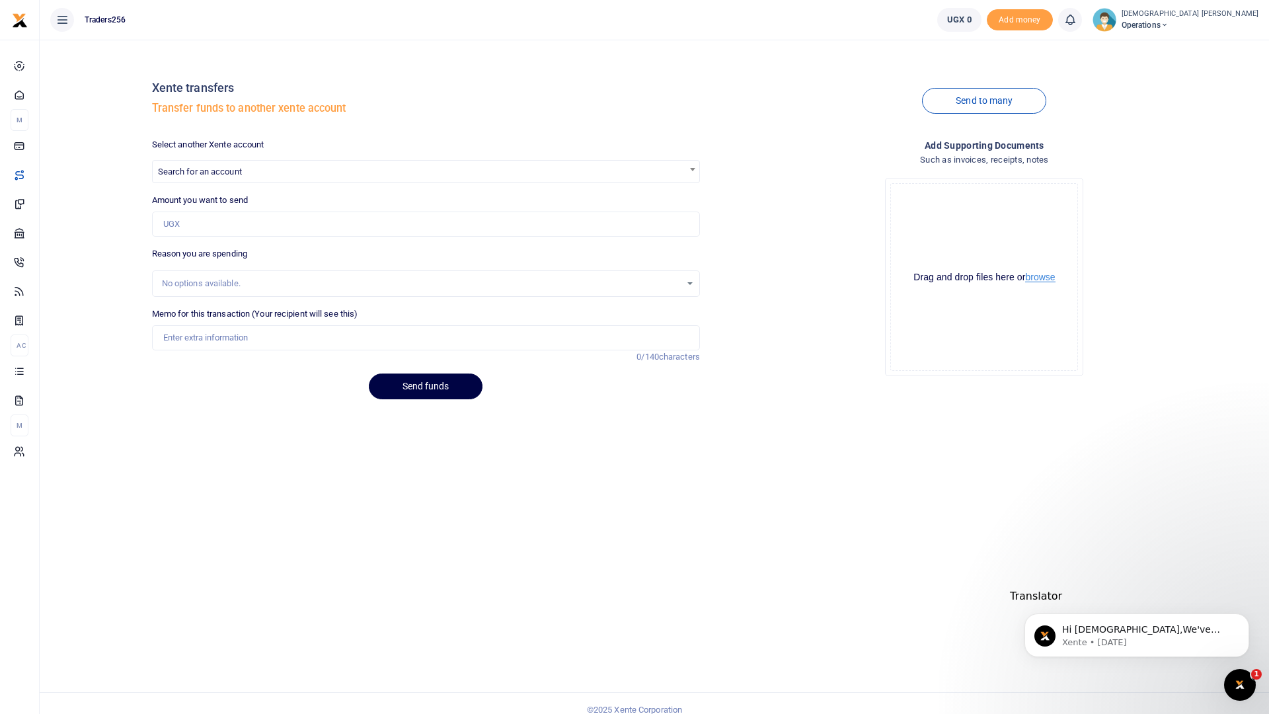
click at [1050, 272] on button "browse" at bounding box center [1040, 277] width 30 height 10
click at [968, 239] on div "Drag and drop files here or browse Powered by Uppy" at bounding box center [984, 277] width 188 height 188
click at [1039, 272] on button "browse" at bounding box center [1040, 277] width 30 height 10
click at [1055, 272] on button "browse" at bounding box center [1040, 277] width 30 height 10
click at [247, 161] on span "Search for an account" at bounding box center [426, 171] width 547 height 20
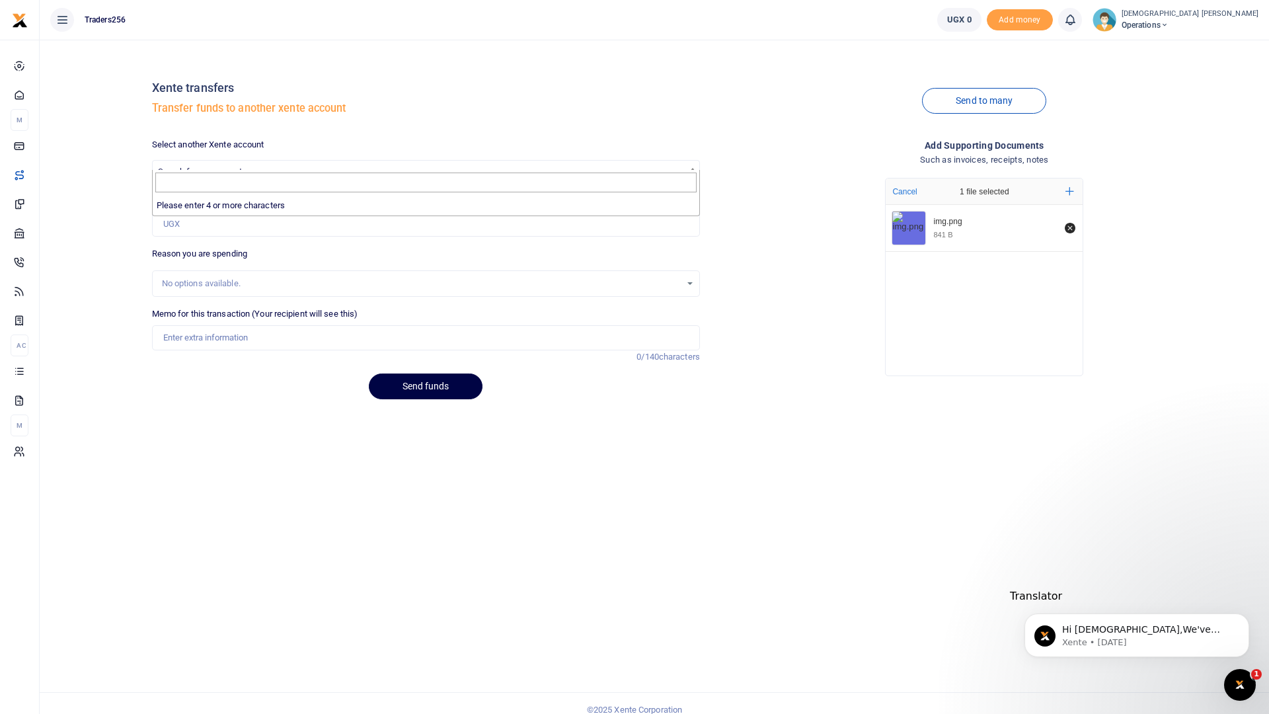
click at [215, 206] on li "Please enter 4 or more characters" at bounding box center [426, 205] width 547 height 21
click at [239, 193] on span at bounding box center [426, 182] width 547 height 25
click at [236, 185] on input "Search" at bounding box center [425, 182] width 541 height 20
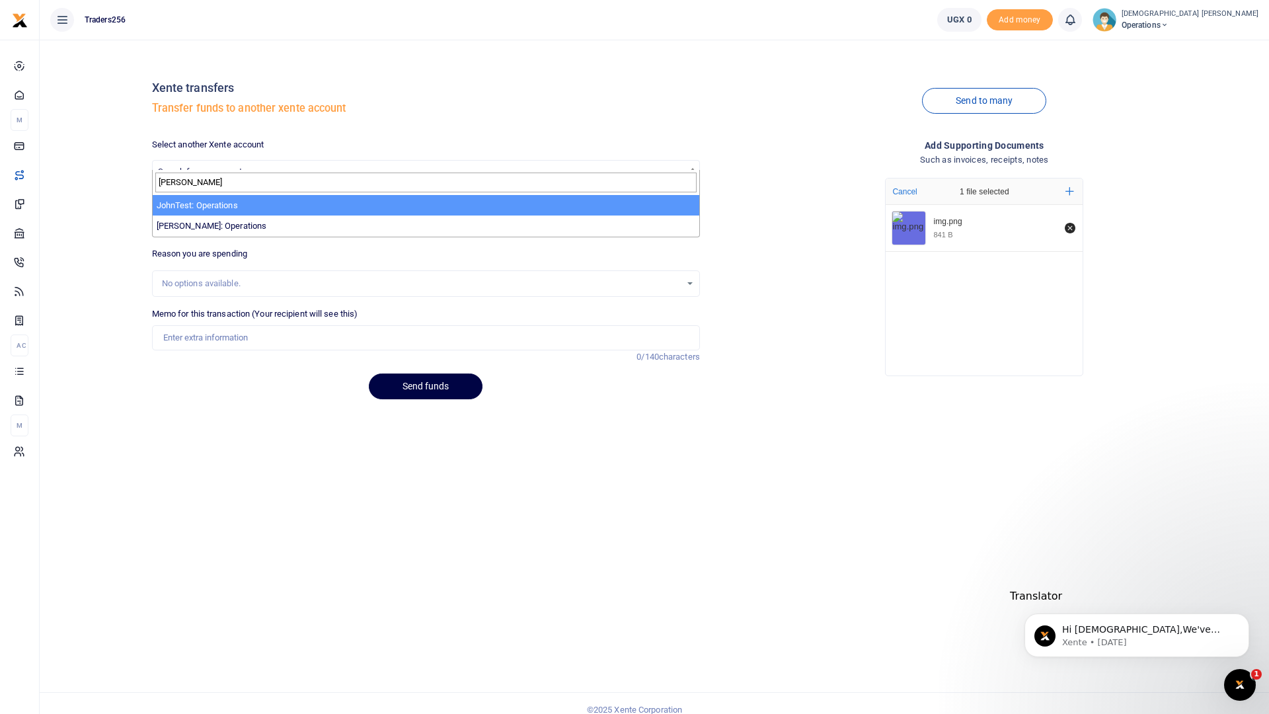
type input "john"
select select "3604"
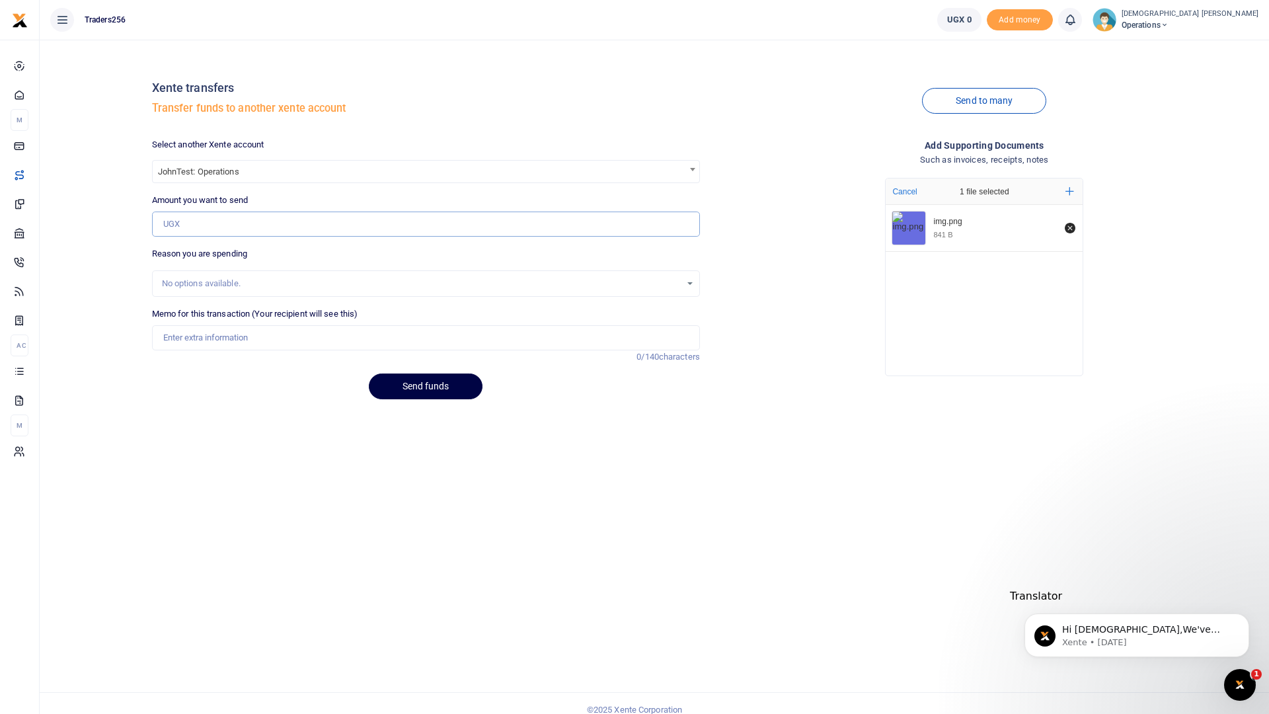
click at [187, 211] on input "Amount you want to send" at bounding box center [426, 223] width 548 height 25
type input "10,000"
click at [228, 276] on div "No options available." at bounding box center [426, 283] width 547 height 15
click at [231, 277] on div "No options available." at bounding box center [421, 283] width 519 height 13
click at [292, 277] on div "No options available." at bounding box center [421, 283] width 519 height 13
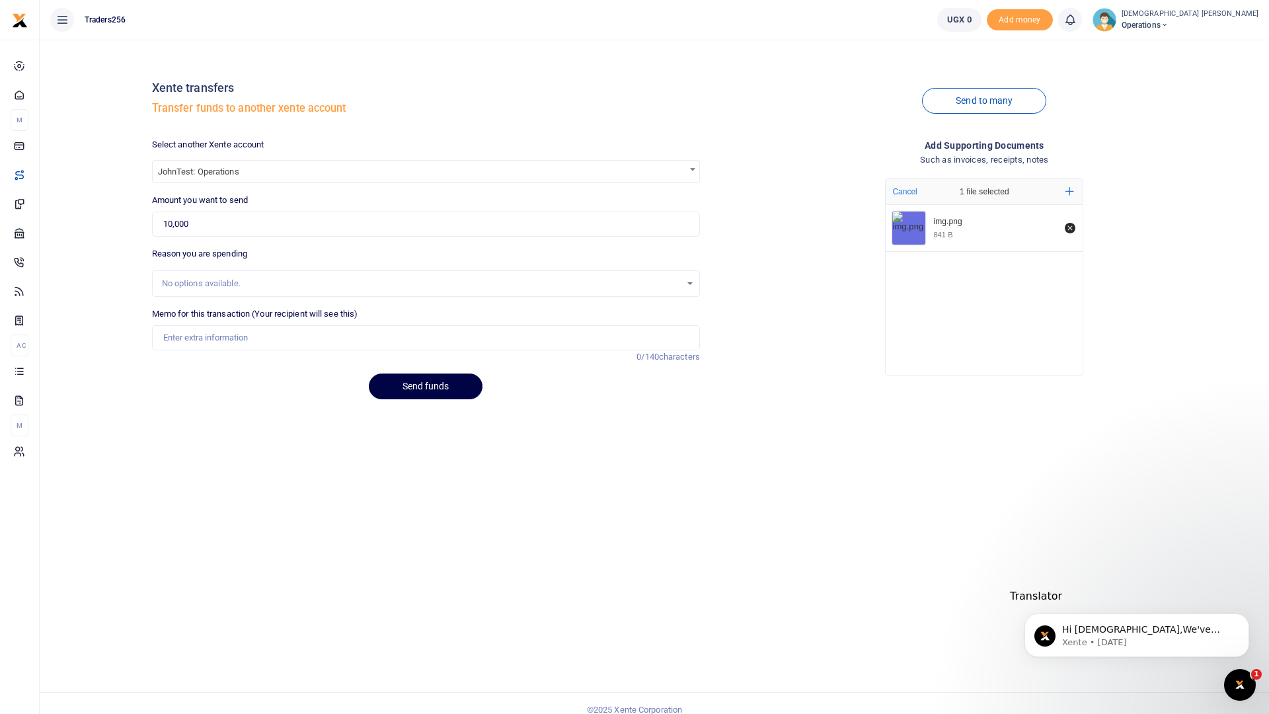
click at [375, 277] on div "No options available." at bounding box center [421, 283] width 519 height 13
click at [411, 277] on div "No options available." at bounding box center [421, 283] width 519 height 13
click at [262, 327] on input "Memo for this transaction (Your recipient will see this)" at bounding box center [426, 337] width 548 height 25
type input "111"
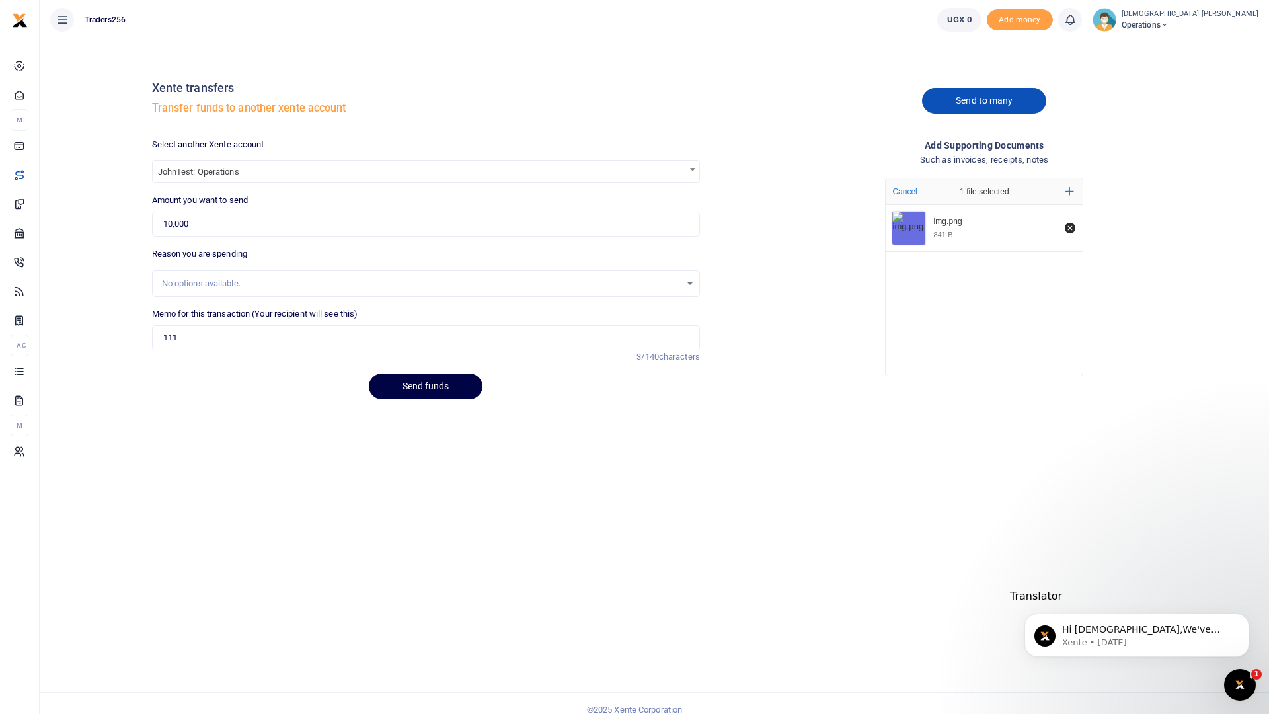
click at [991, 88] on link "Send to many" at bounding box center [984, 101] width 124 height 26
click at [423, 374] on button "Send funds" at bounding box center [426, 386] width 114 height 26
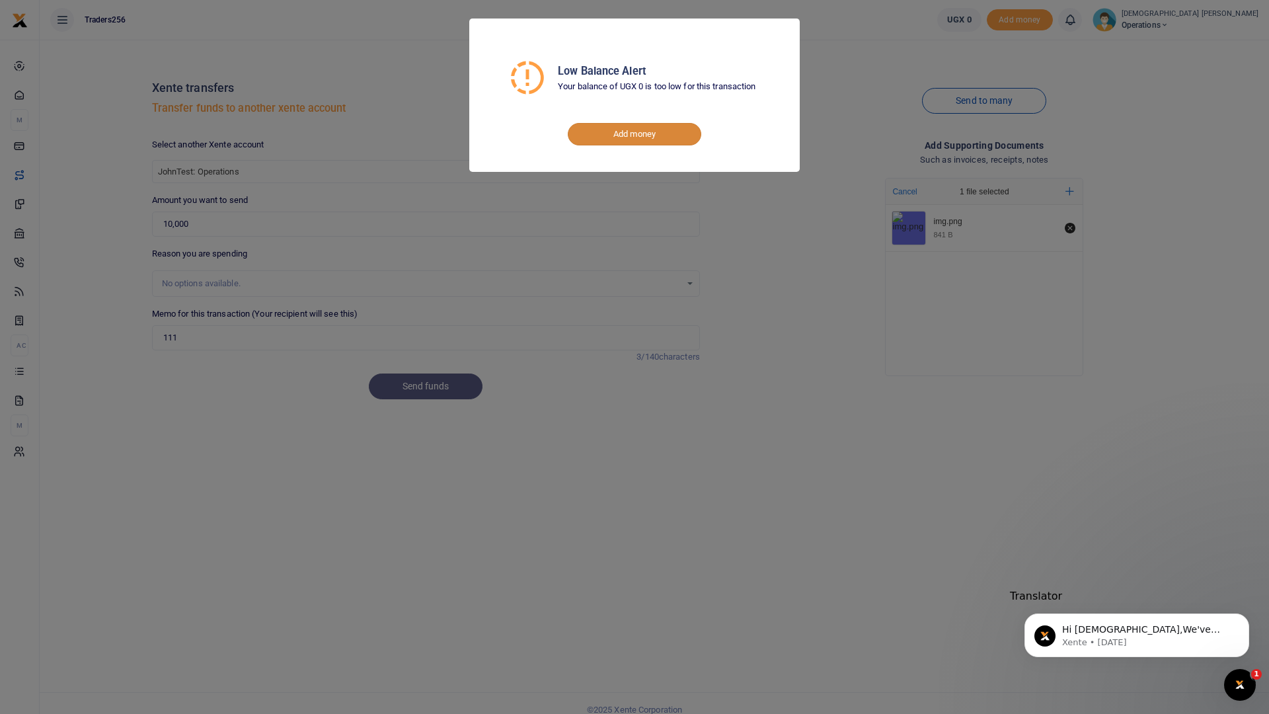
click at [625, 133] on link "Add money" at bounding box center [634, 134] width 133 height 22
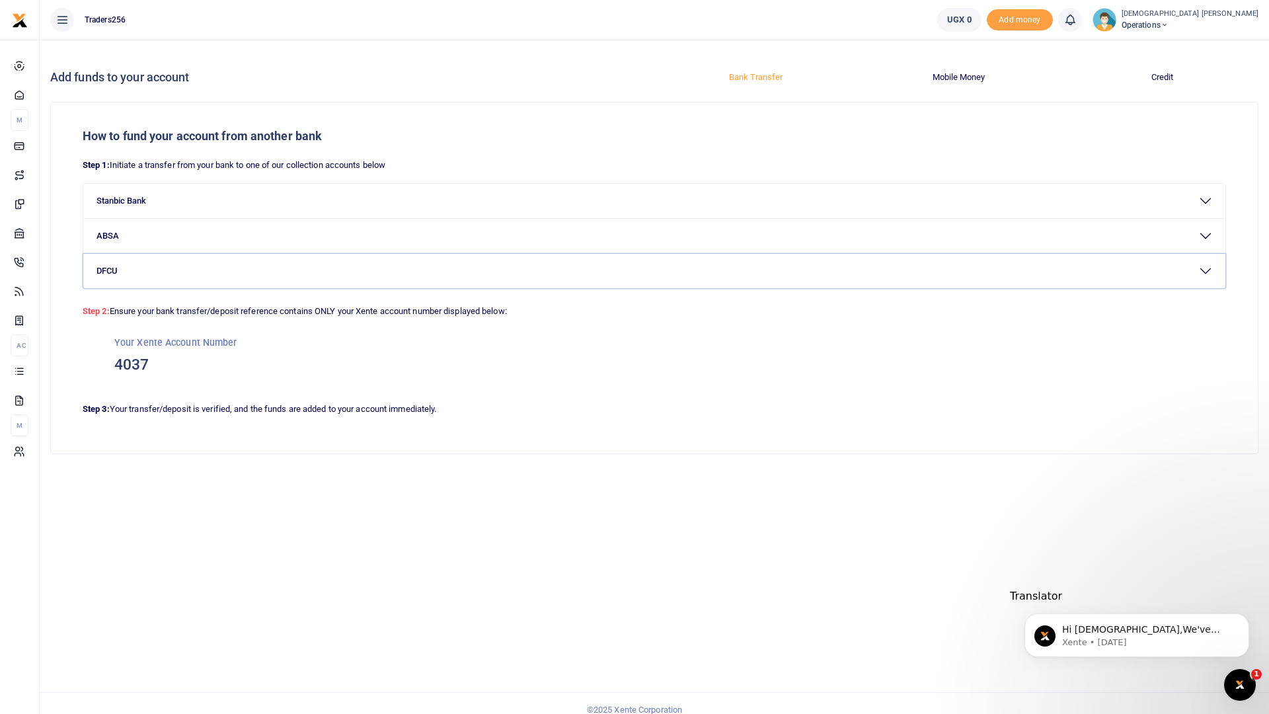
click at [1198, 258] on button "DFCU" at bounding box center [654, 271] width 1142 height 34
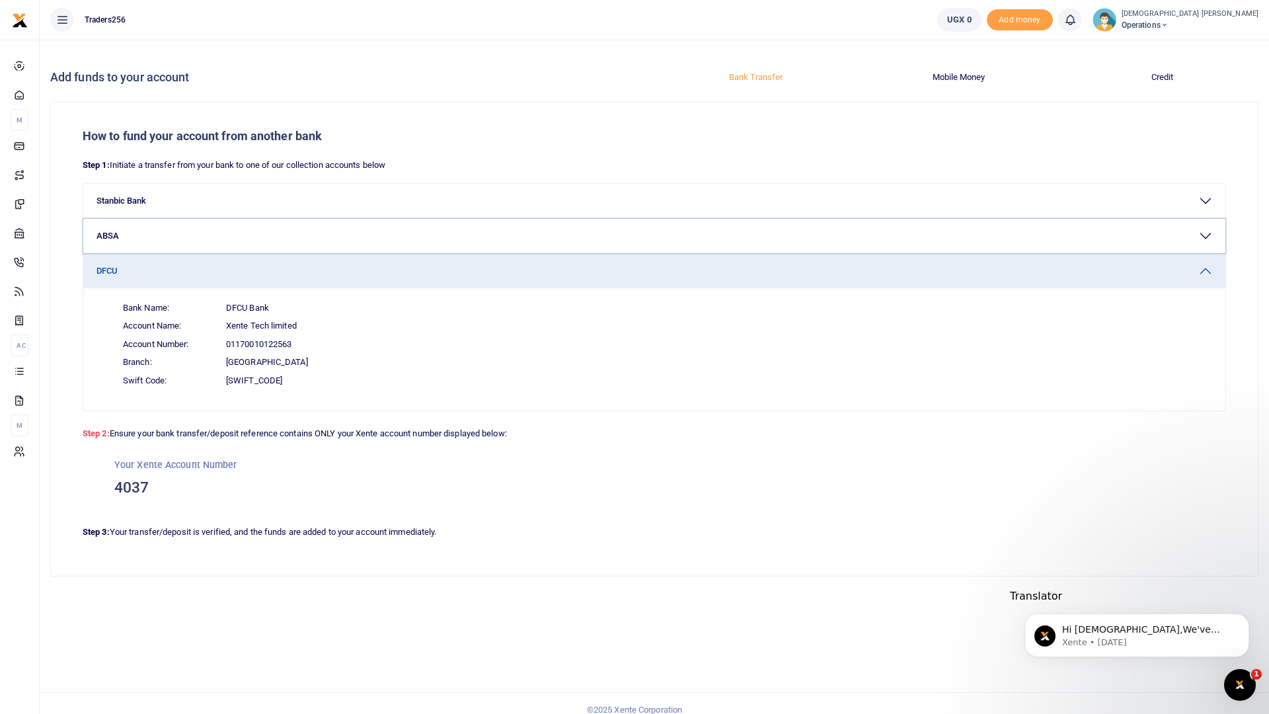
click at [1210, 224] on button "ABSA" at bounding box center [654, 236] width 1142 height 34
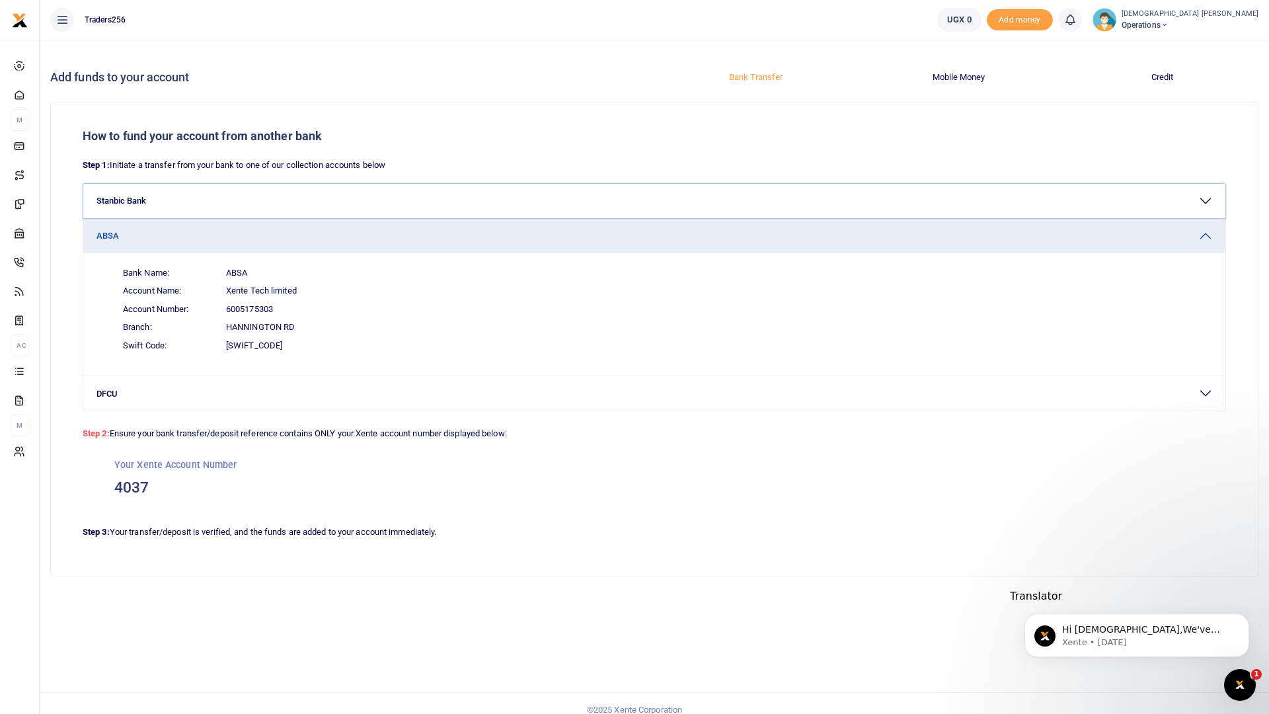
click at [1200, 190] on button "Stanbic Bank" at bounding box center [654, 201] width 1142 height 34
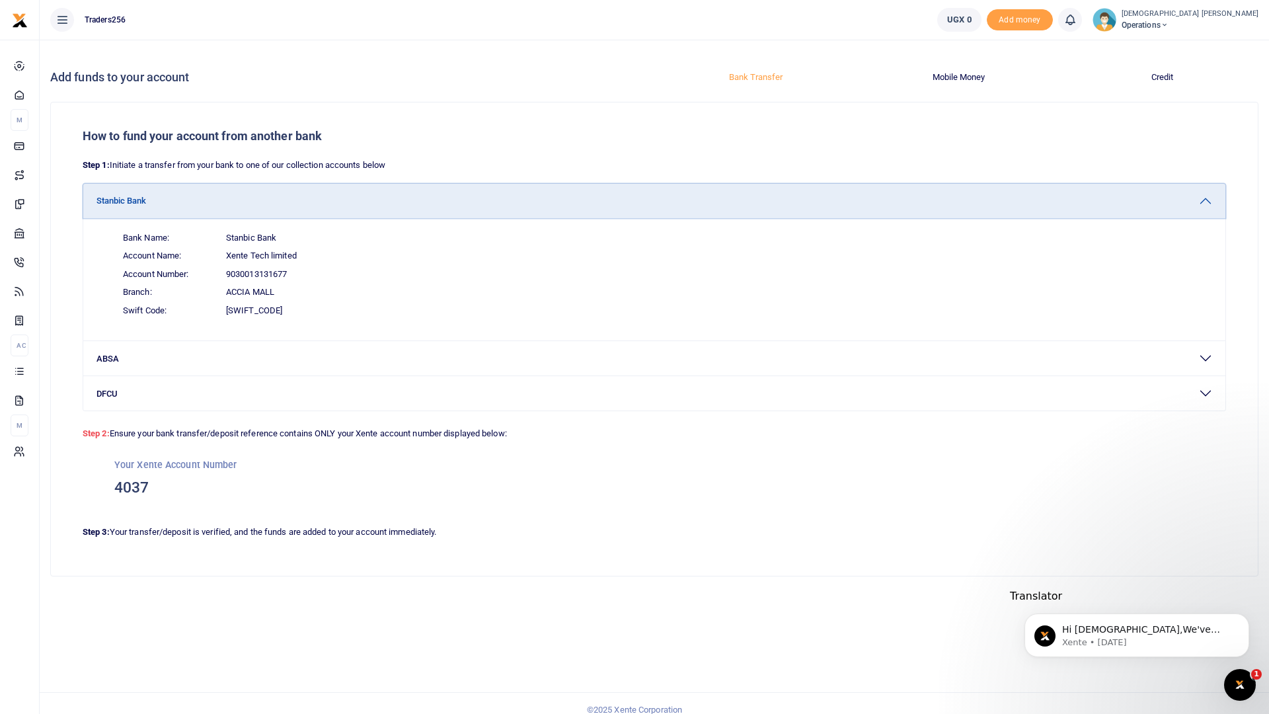
click at [1200, 190] on button "Stanbic Bank" at bounding box center [654, 201] width 1142 height 34
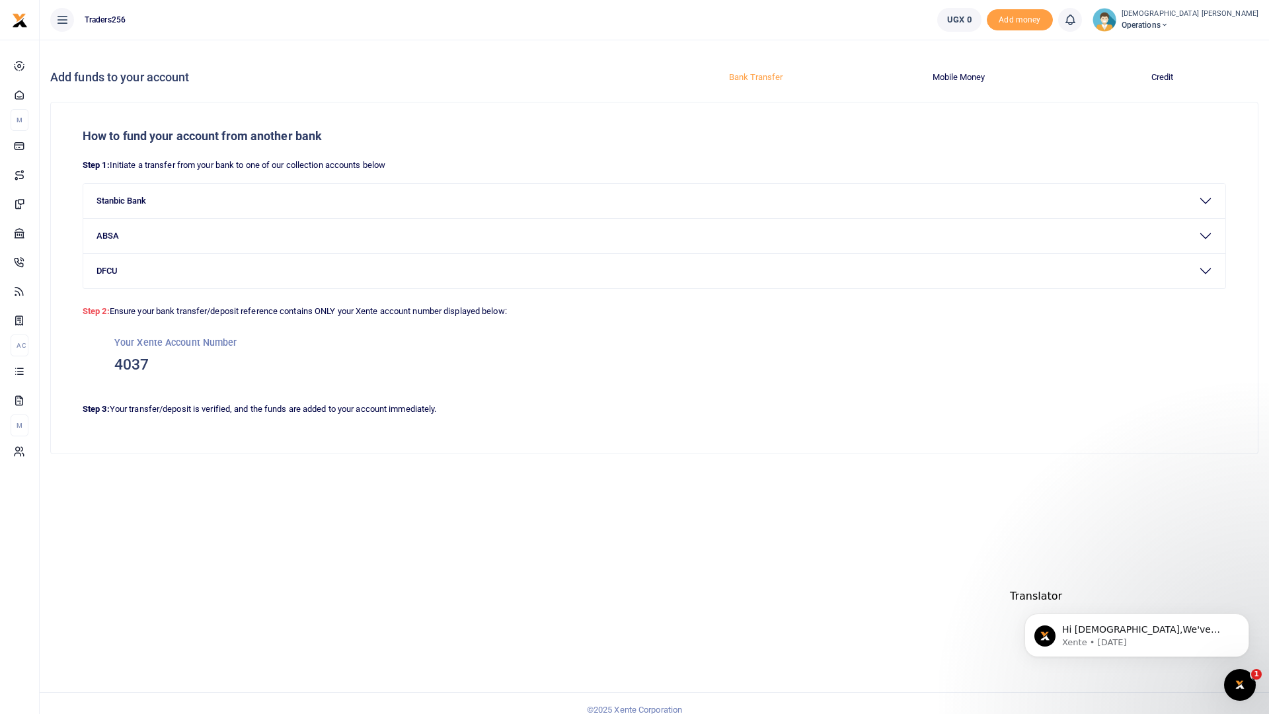
click at [962, 66] on button "Mobile Money" at bounding box center [958, 76] width 187 height 21
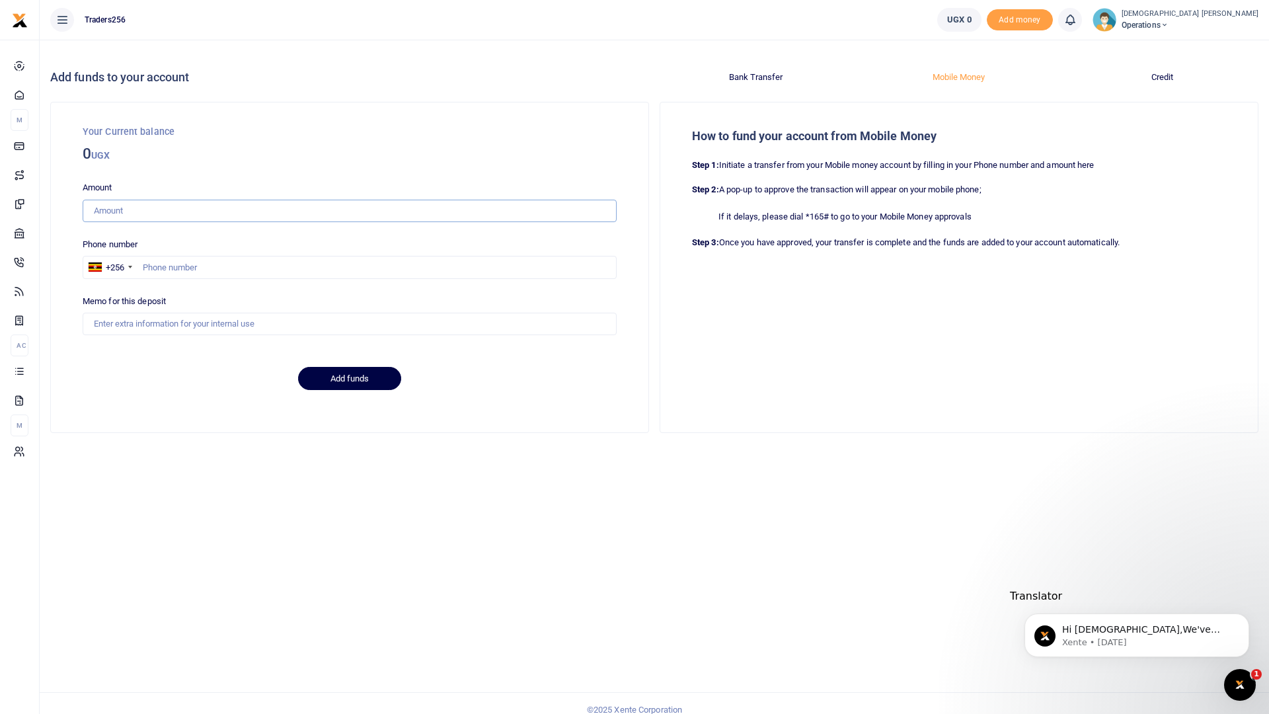
click at [148, 202] on input "Amount" at bounding box center [350, 211] width 534 height 22
type input "10,000"
click at [245, 260] on input "text" at bounding box center [350, 267] width 534 height 22
type input "782651627"
click at [180, 313] on input "Memo for this deposit" at bounding box center [350, 324] width 534 height 22
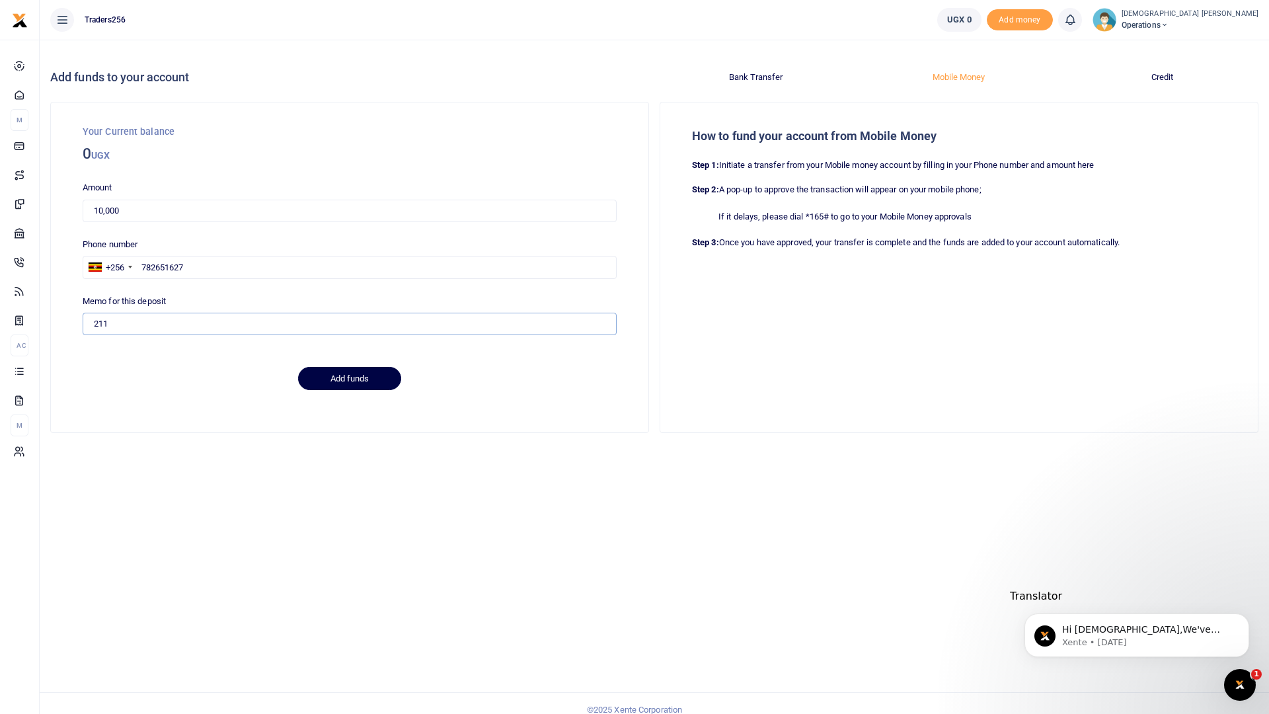
type input "211"
click at [369, 375] on button "Add funds" at bounding box center [349, 378] width 103 height 22
click at [1157, 72] on button "Credit" at bounding box center [1162, 76] width 187 height 21
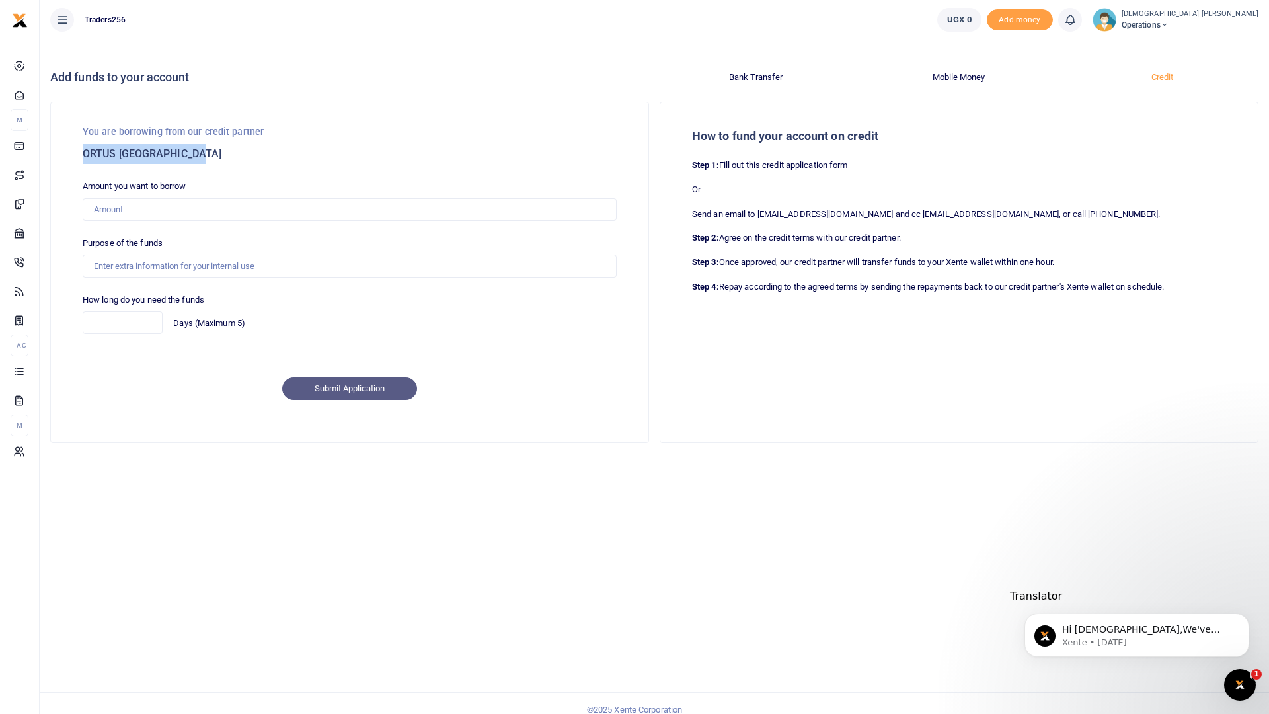
drag, startPoint x: 213, startPoint y: 145, endPoint x: 77, endPoint y: 144, distance: 136.1
click at [77, 144] on div "You are borrowing from our credit partner ORTUS [GEOGRAPHIC_DATA] Amount you wa…" at bounding box center [349, 272] width 597 height 340
copy h3 "ORTUS [GEOGRAPHIC_DATA]"
click at [131, 198] on input "text" at bounding box center [350, 209] width 534 height 22
type input "100,000"
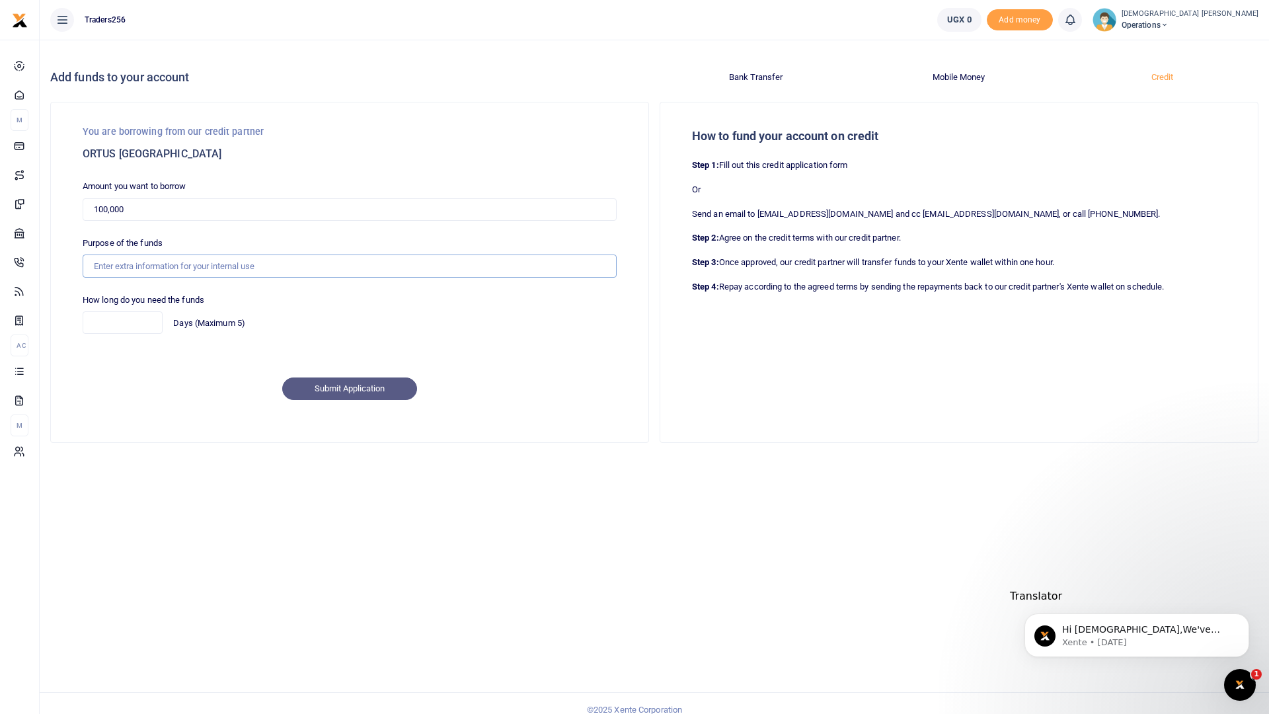
click at [136, 259] on input "Purpose of the funds" at bounding box center [350, 265] width 534 height 22
click at [155, 254] on input "Purpose of the funds" at bounding box center [350, 265] width 534 height 22
type input "investments"
click at [104, 324] on div "How long do you need the funds Days (Maximum 5)" at bounding box center [349, 319] width 545 height 52
click at [108, 318] on input "Days (Maximum 5)" at bounding box center [123, 322] width 80 height 22
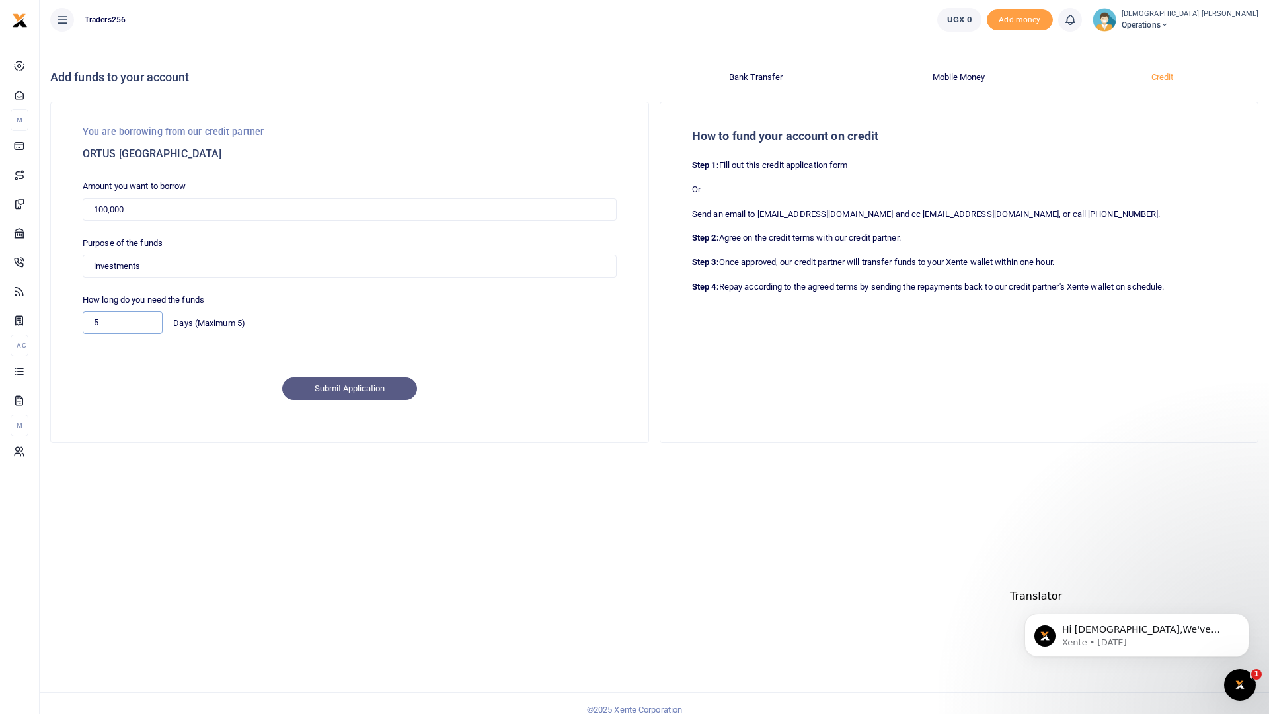
type input "5"
click at [391, 377] on div "Submit Application" at bounding box center [349, 388] width 545 height 22
click at [344, 377] on div "Submit Application" at bounding box center [349, 388] width 545 height 22
click at [348, 377] on div "Submit Application" at bounding box center [349, 388] width 545 height 22
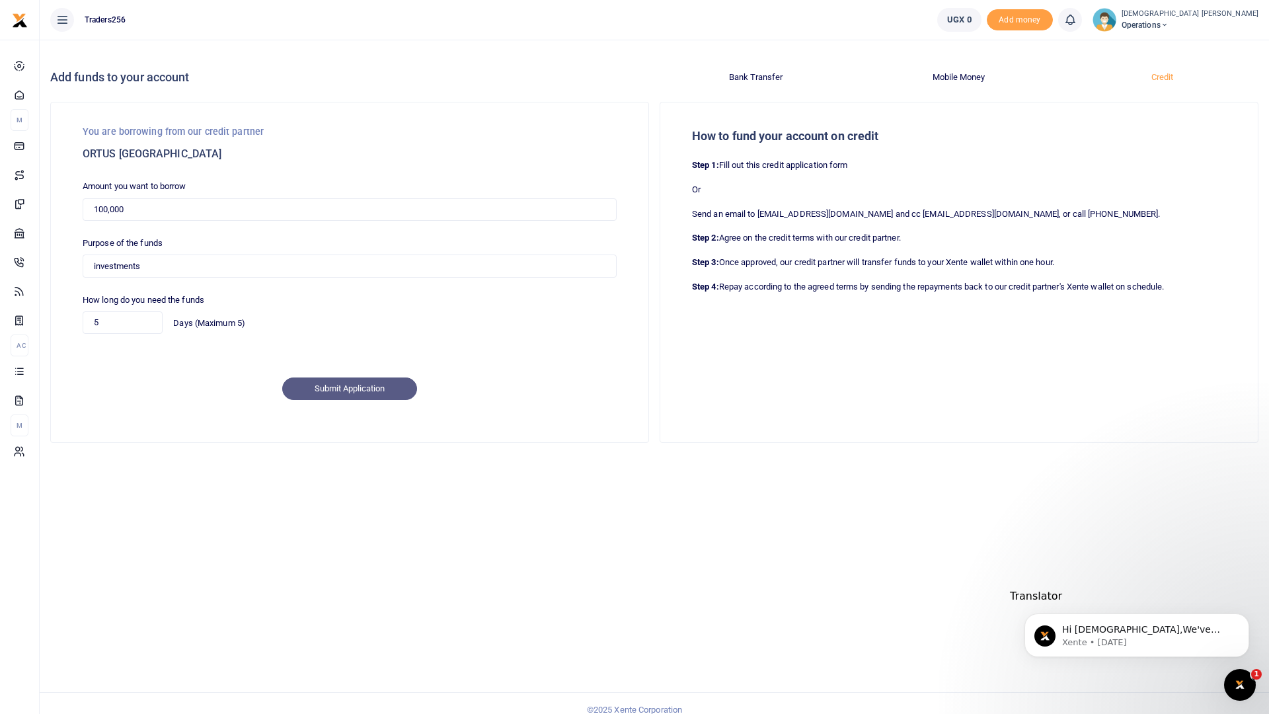
click at [348, 377] on div "Submit Application" at bounding box center [349, 388] width 545 height 22
click at [120, 311] on input "5" at bounding box center [123, 322] width 80 height 22
type input "4"
click at [323, 381] on div "Submit Application" at bounding box center [349, 388] width 545 height 22
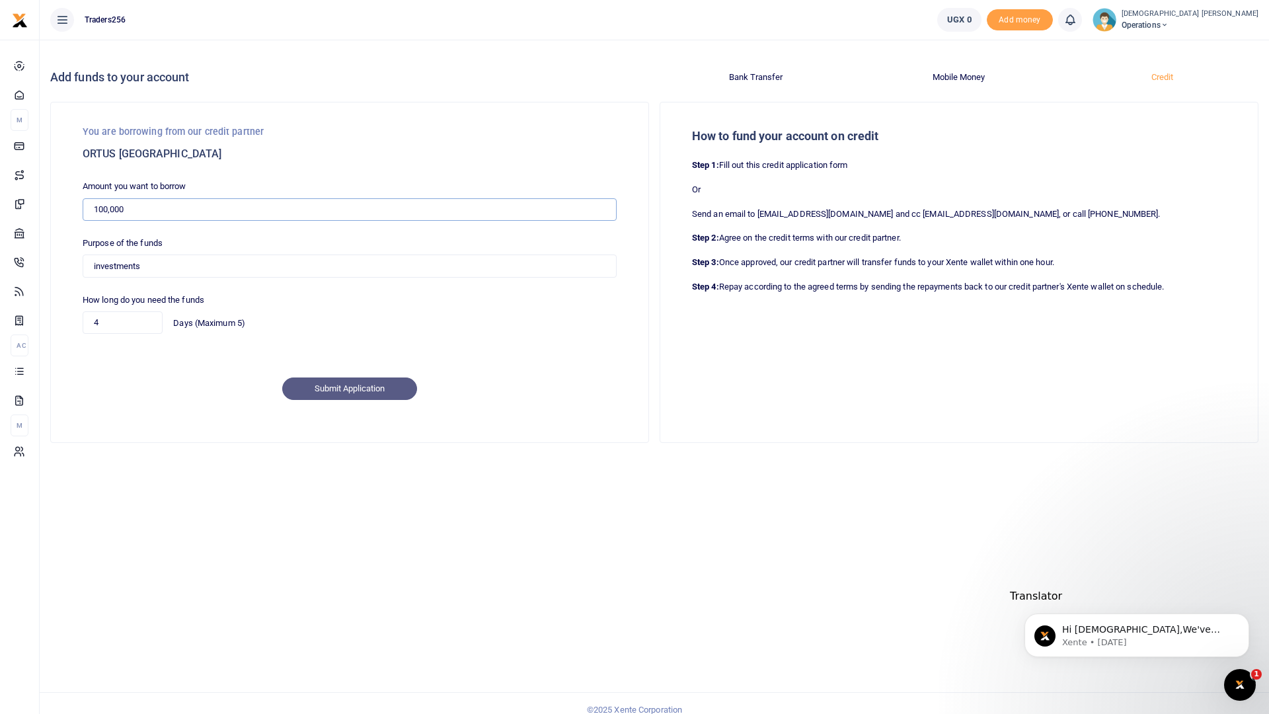
click at [169, 198] on input "100,000" at bounding box center [350, 209] width 534 height 22
type input "10,000"
click at [974, 67] on button "Mobile Money" at bounding box center [958, 76] width 187 height 21
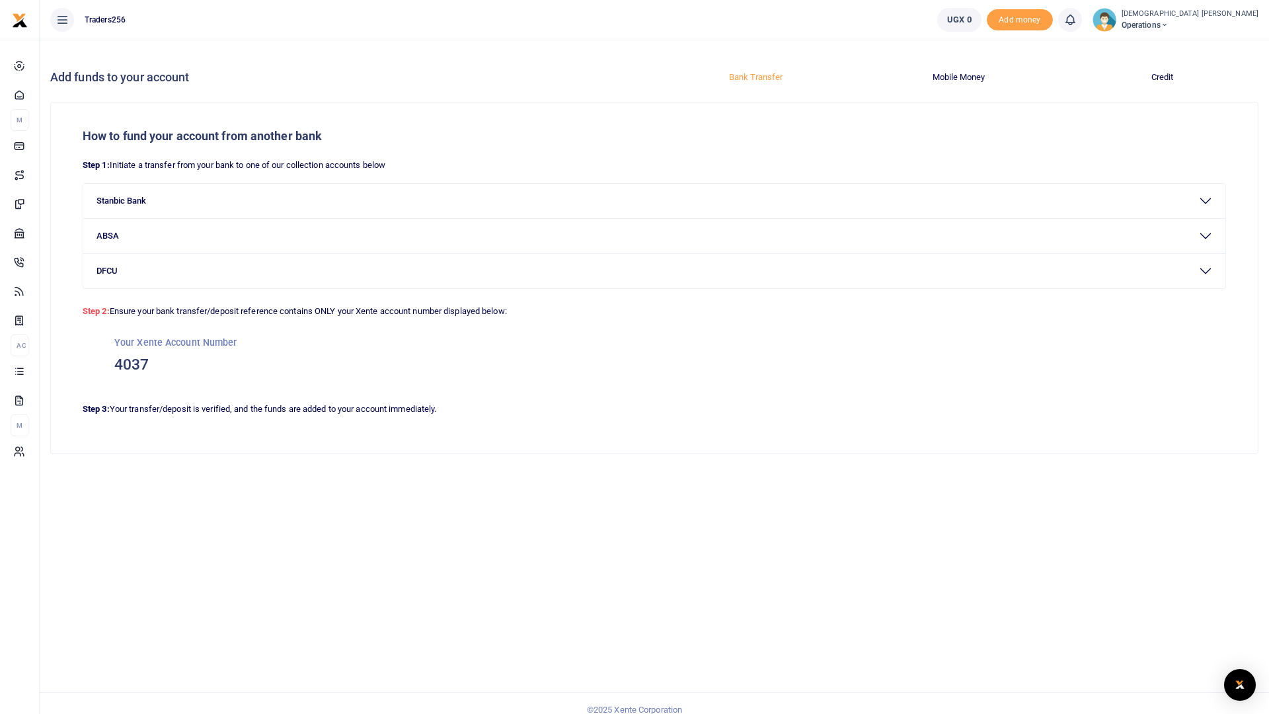
click at [934, 66] on button "Mobile Money" at bounding box center [958, 76] width 187 height 21
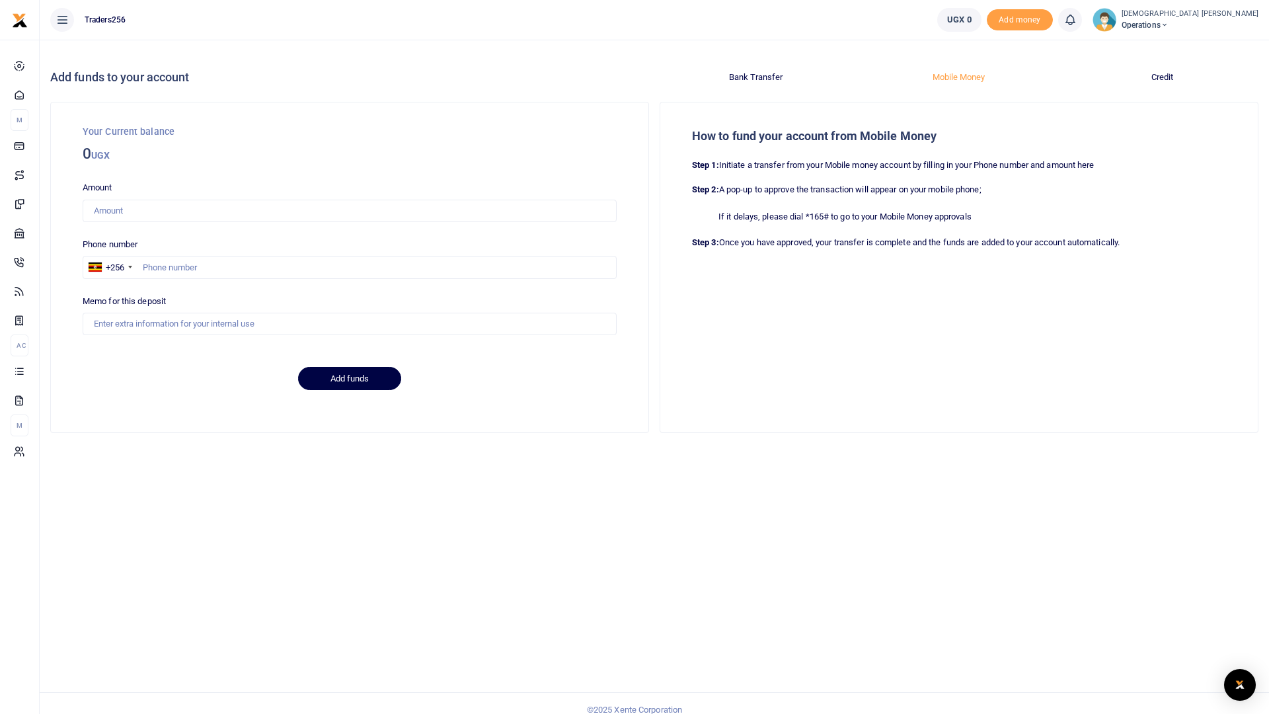
click at [1169, 69] on button "Credit" at bounding box center [1162, 76] width 187 height 21
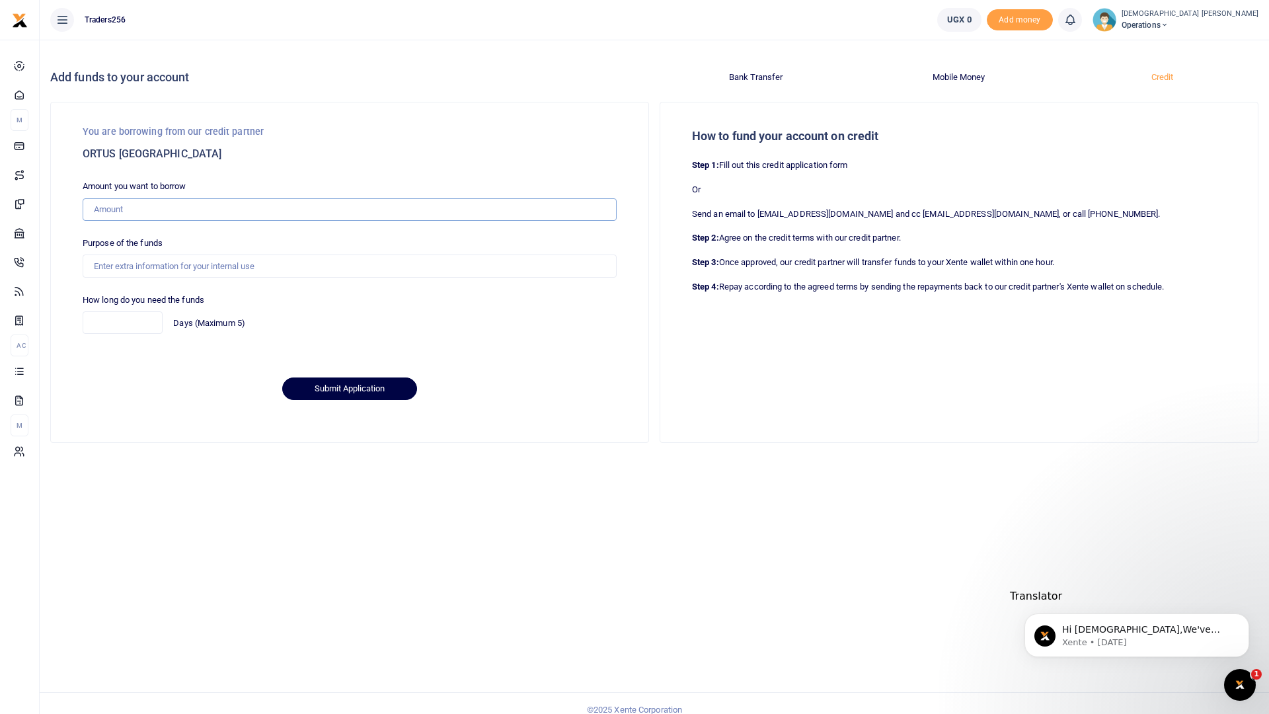
click at [174, 200] on input "text" at bounding box center [350, 209] width 534 height 22
type input "100,000"
click at [161, 254] on input "Purpose of the funds" at bounding box center [350, 265] width 534 height 22
type input "investments"
click at [120, 311] on input "Days (Maximum 5)" at bounding box center [123, 322] width 80 height 22
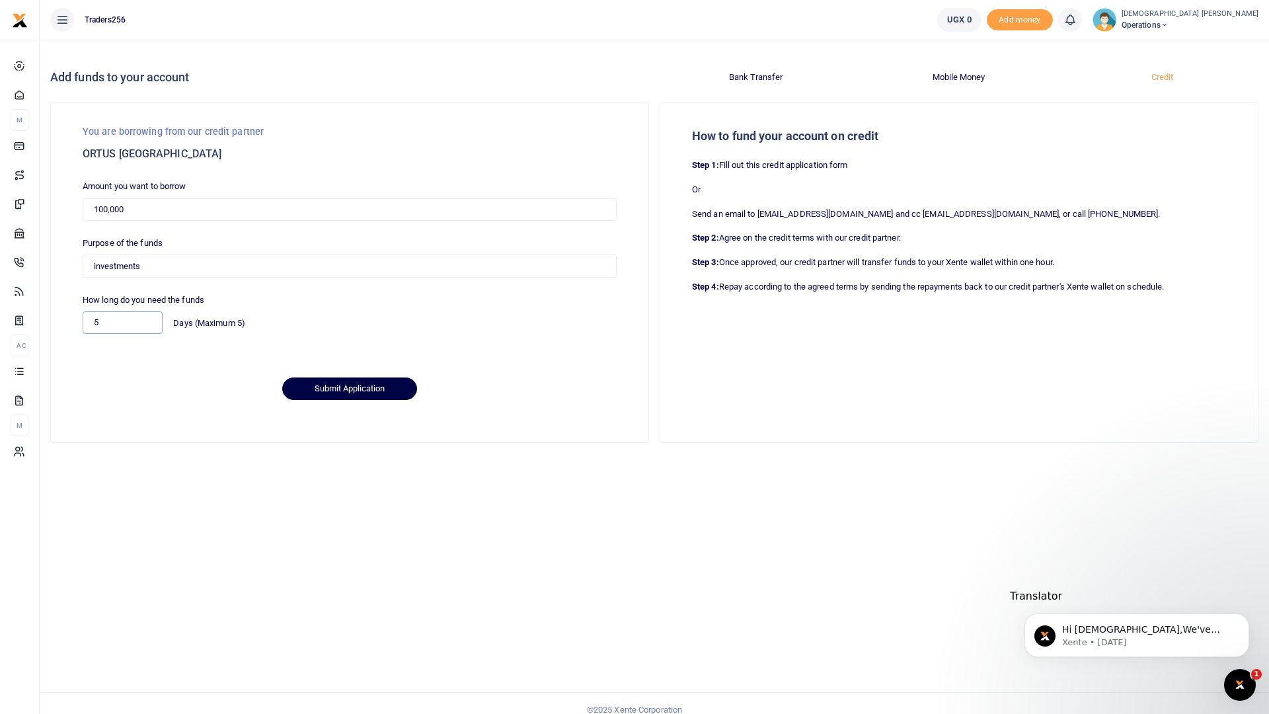
type input "5"
click at [344, 377] on button "Submit Application" at bounding box center [349, 388] width 135 height 22
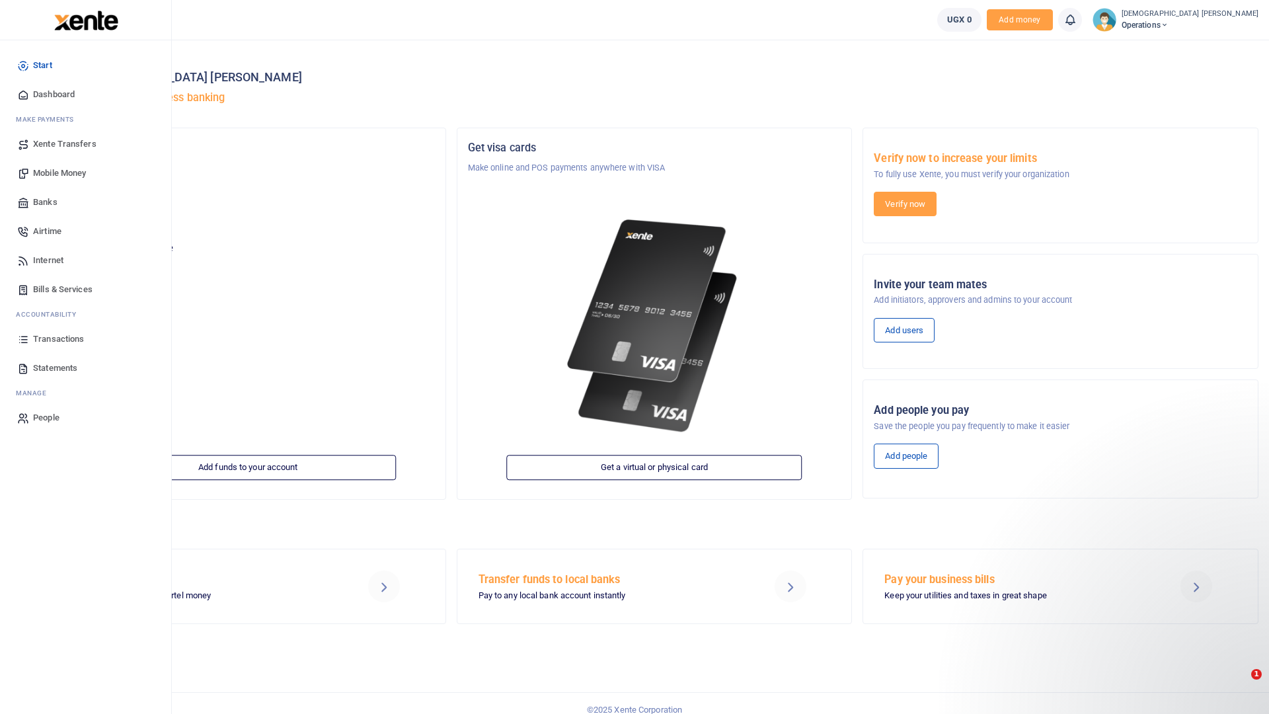
click at [49, 422] on span "People" at bounding box center [46, 417] width 26 height 13
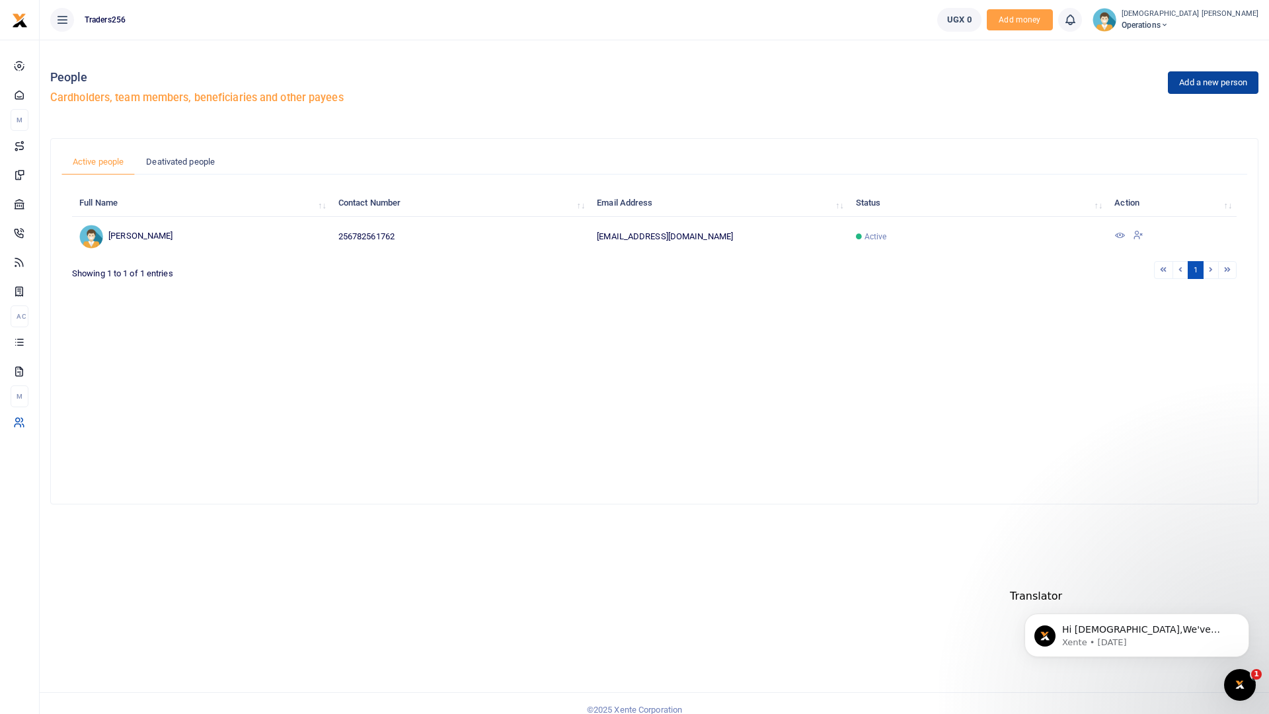
click at [1212, 71] on link "Add a new person" at bounding box center [1213, 82] width 91 height 22
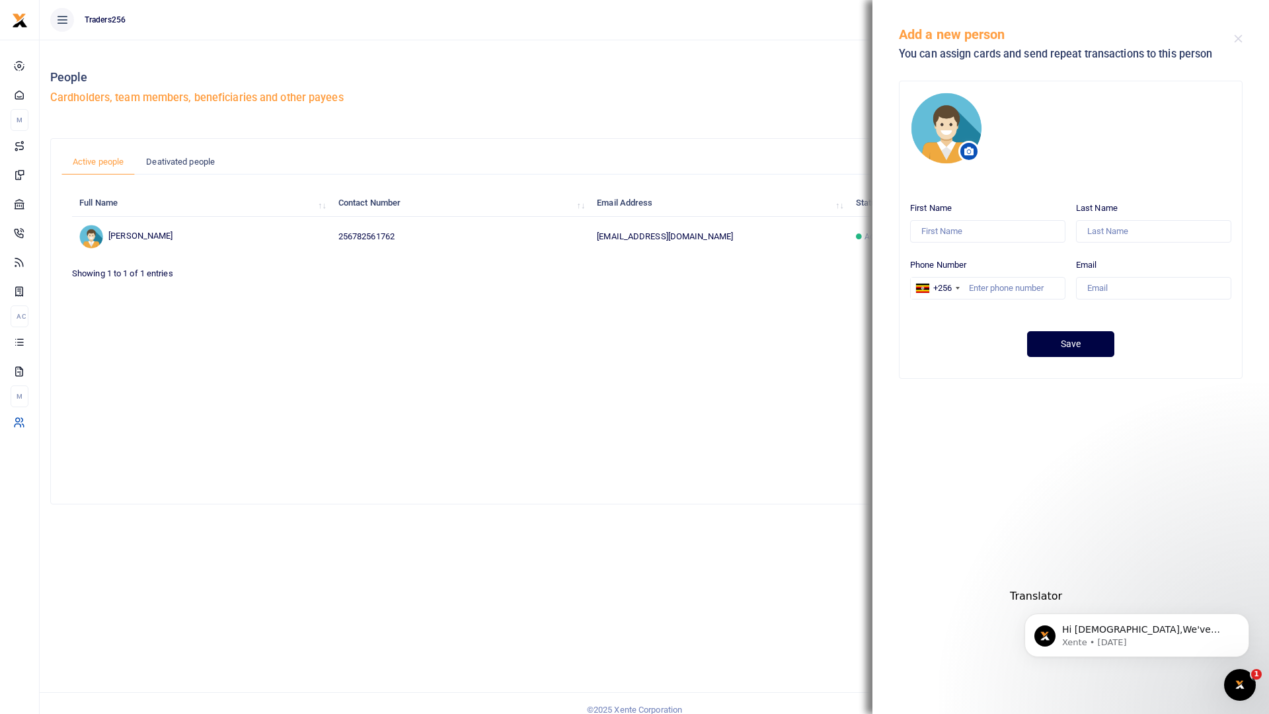
click at [969, 152] on icon at bounding box center [968, 151] width 9 height 9
click at [944, 237] on input "First Name" at bounding box center [987, 231] width 155 height 22
type input "[PERSON_NAME]"
type input "kal"
type input "782763637"
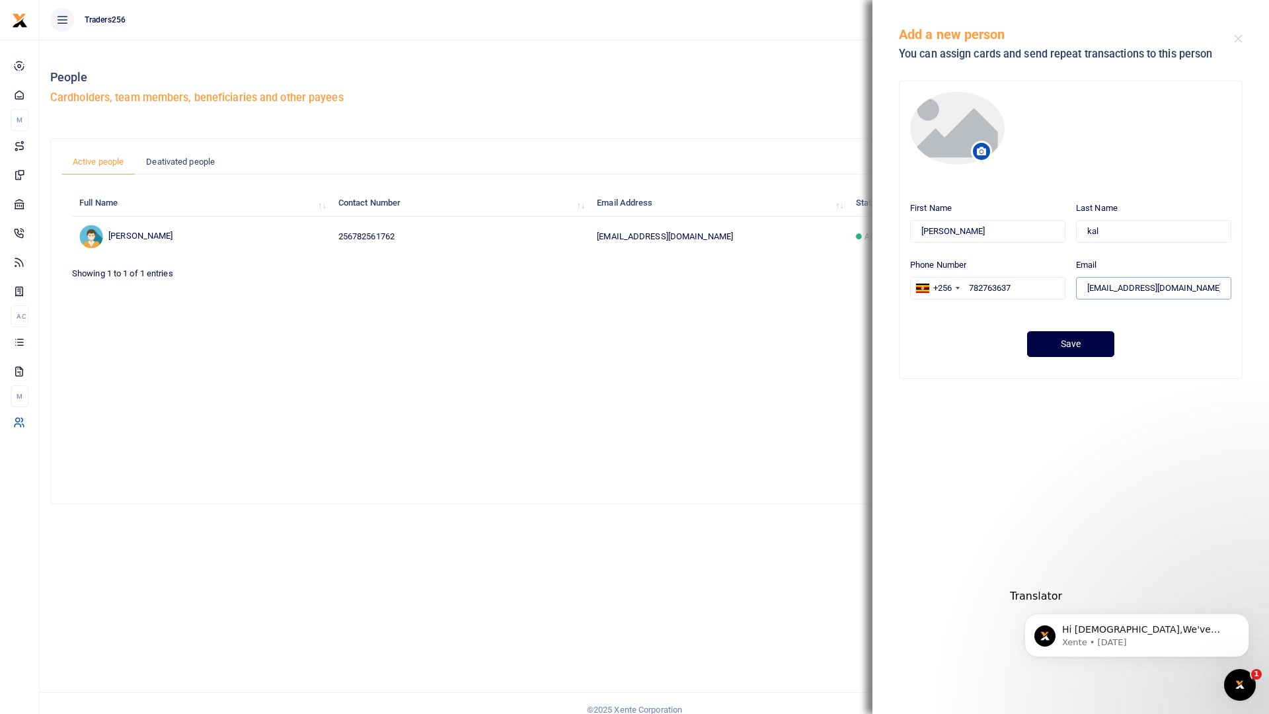
type input "[EMAIL_ADDRESS][DOMAIN_NAME]"
click at [1078, 346] on button "Save" at bounding box center [1070, 344] width 87 height 26
click at [1234, 38] on button "Close" at bounding box center [1238, 38] width 9 height 9
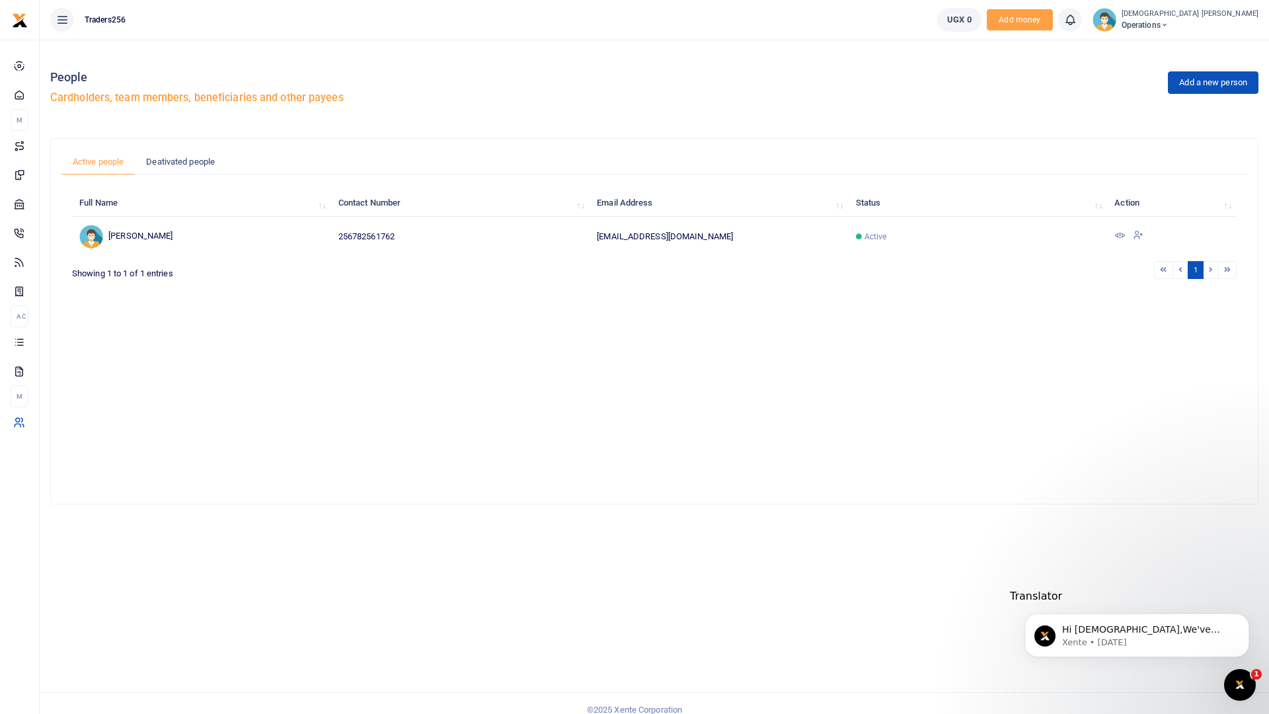
click at [398, 95] on div "Add a new person People Cardholders, team members, beneficiaries and other paye…" at bounding box center [654, 90] width 1208 height 75
